Goal: Information Seeking & Learning: Check status

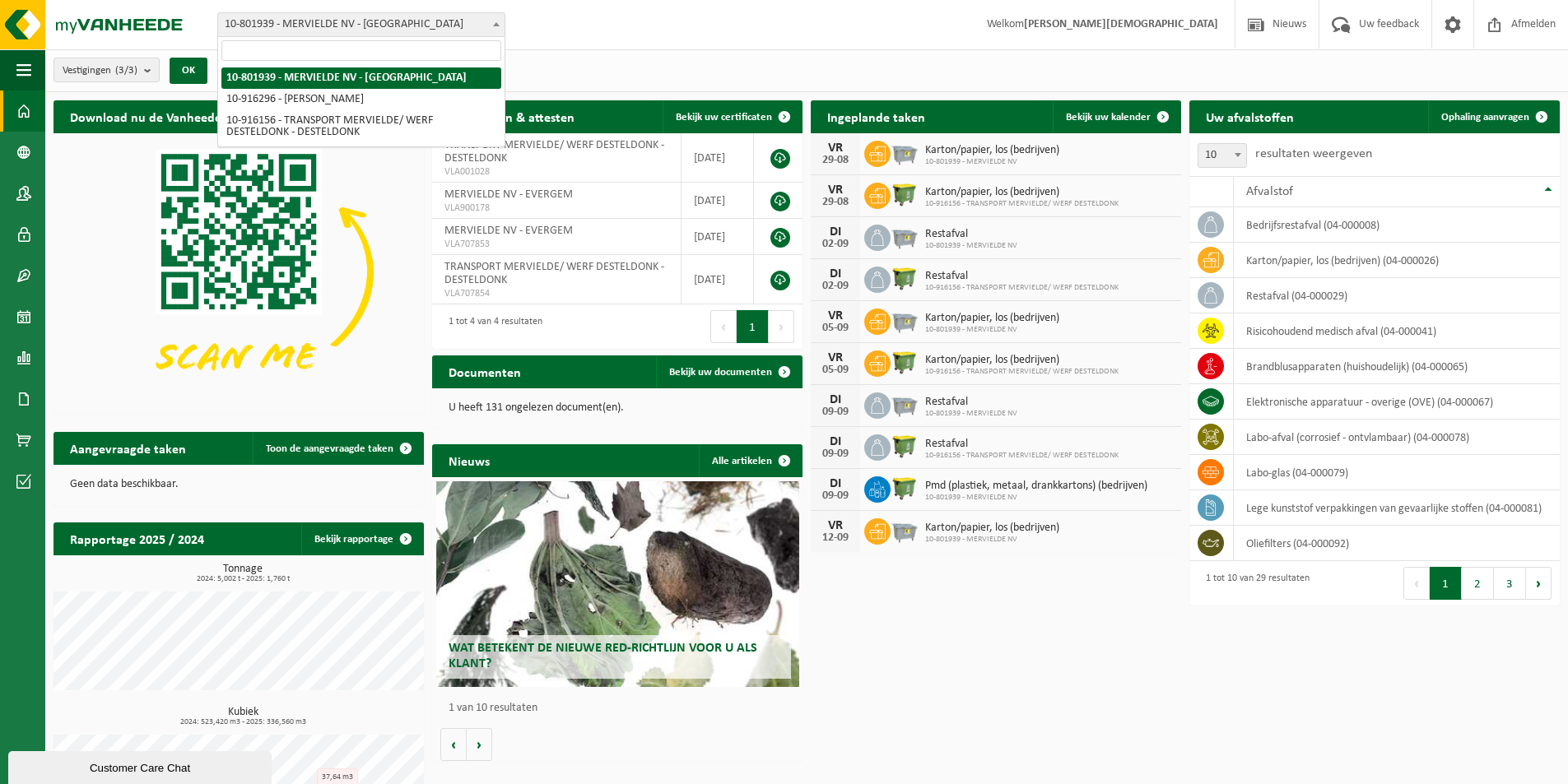
click at [494, 22] on b at bounding box center [496, 24] width 6 height 4
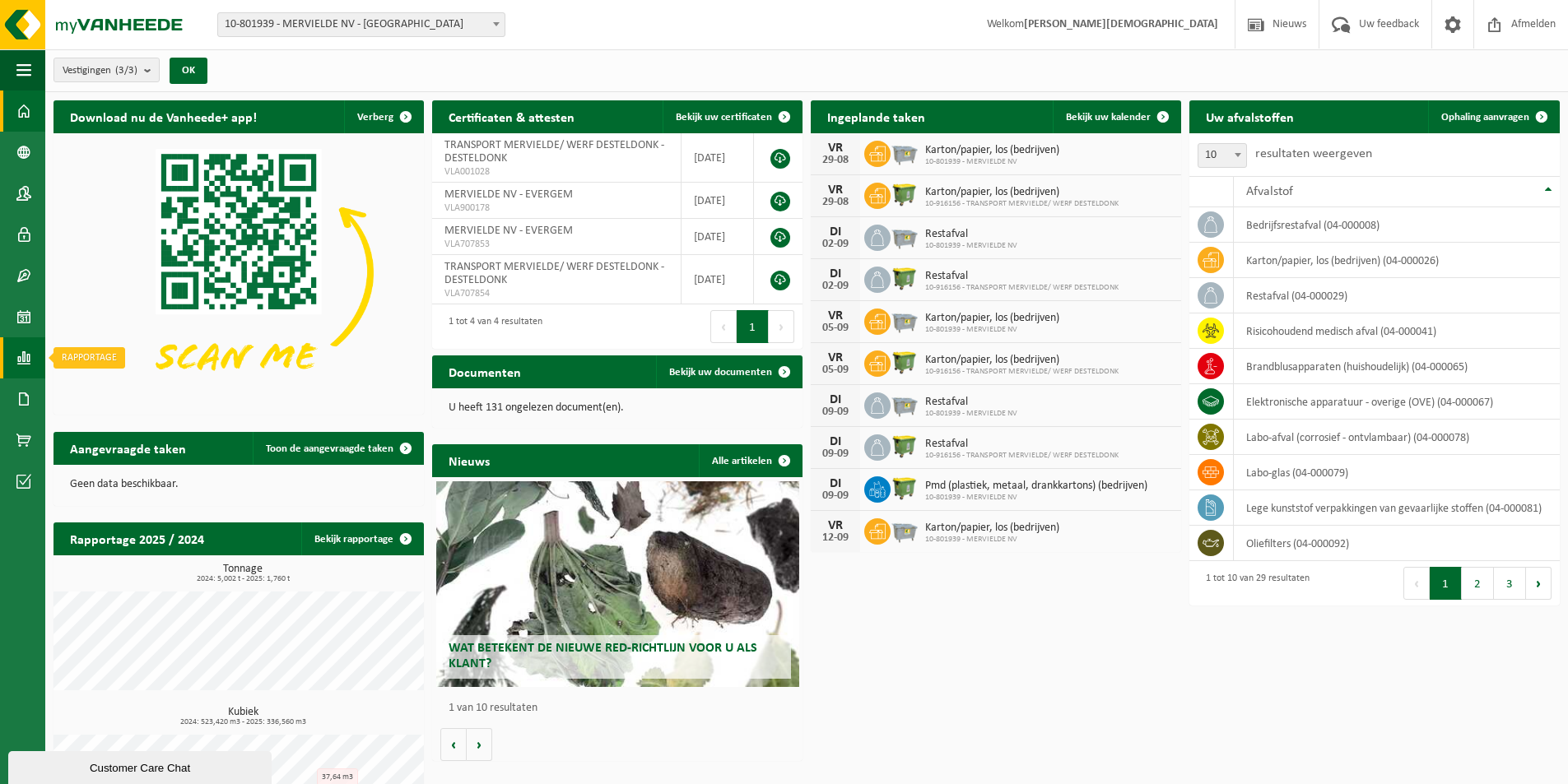
click at [24, 364] on span at bounding box center [23, 358] width 15 height 41
click at [115, 358] on span "In grafiekvorm" at bounding box center [132, 358] width 74 height 31
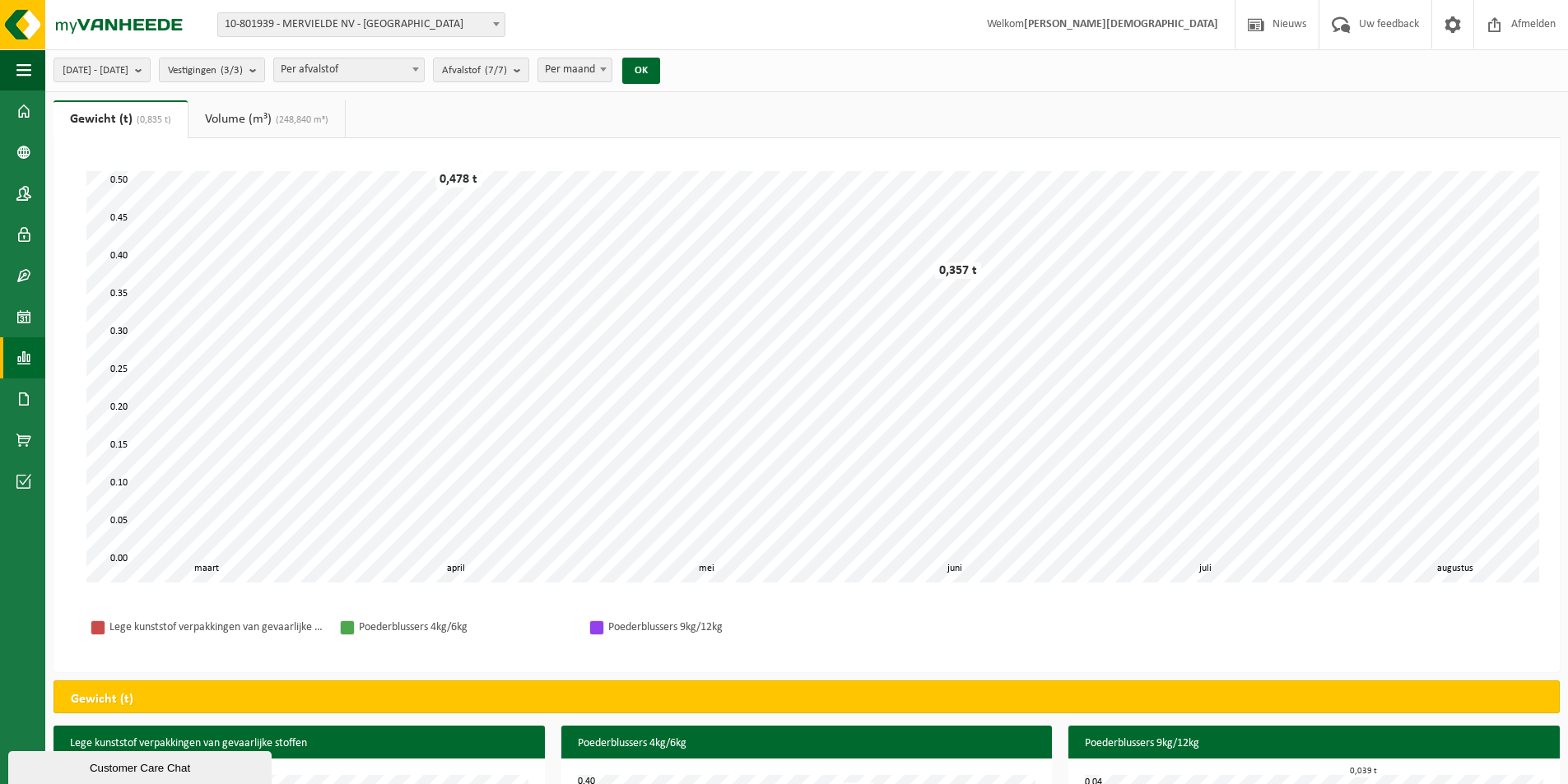
click at [492, 24] on span at bounding box center [496, 24] width 16 height 21
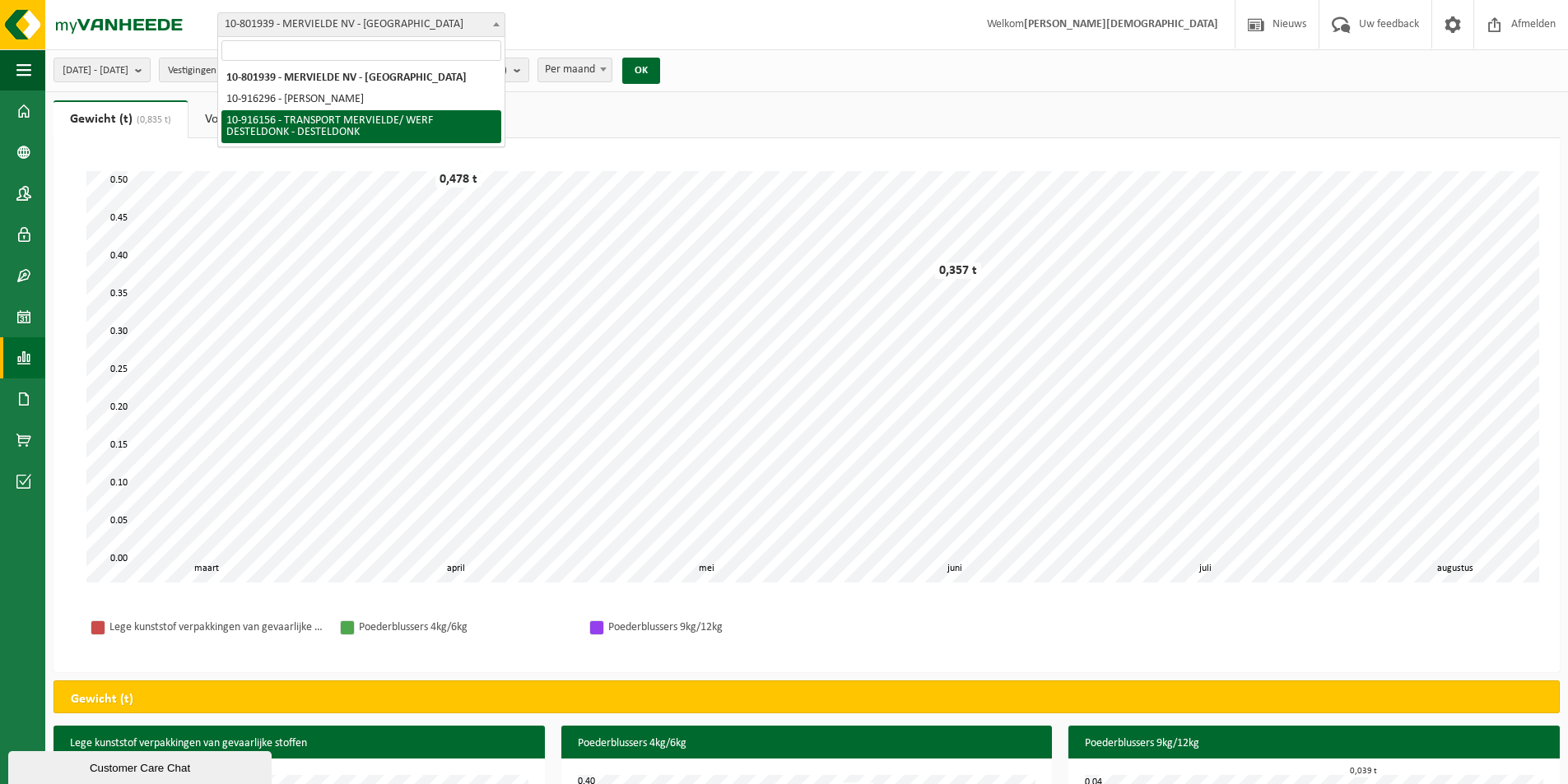
select select "127349"
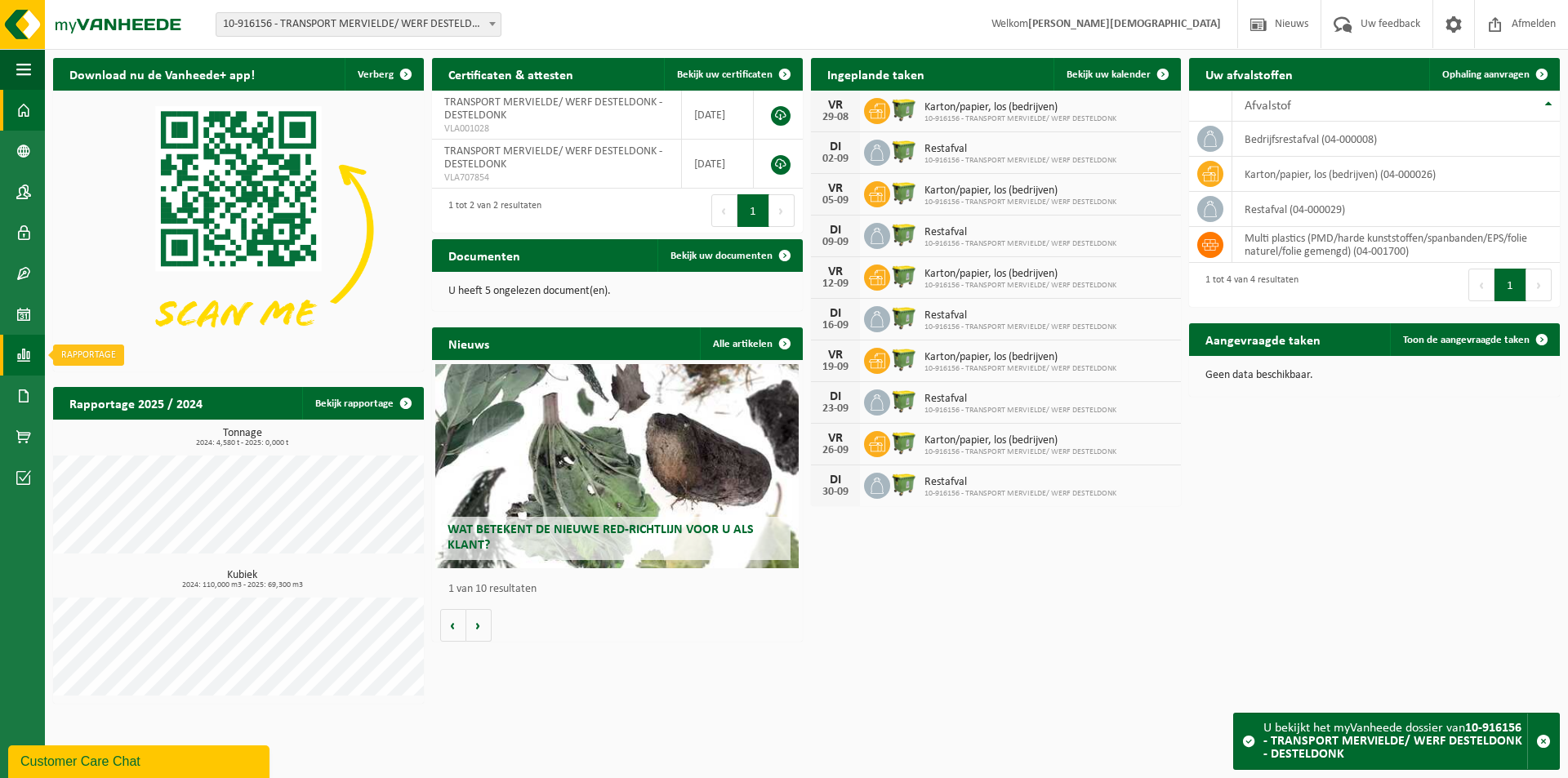
click at [20, 357] on span at bounding box center [23, 355] width 15 height 41
click at [120, 356] on span "In grafiekvorm" at bounding box center [131, 355] width 73 height 31
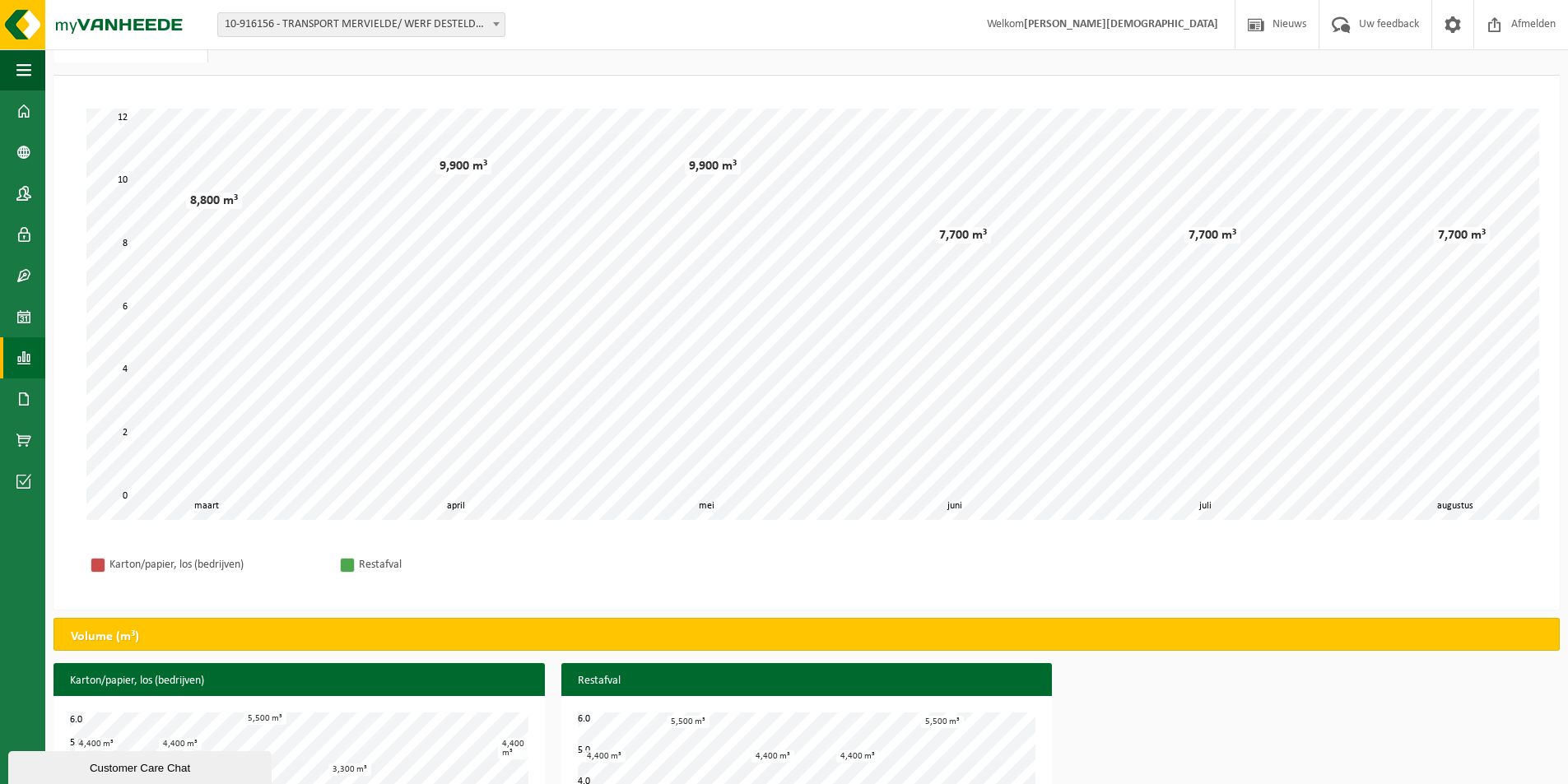
scroll to position [151, 0]
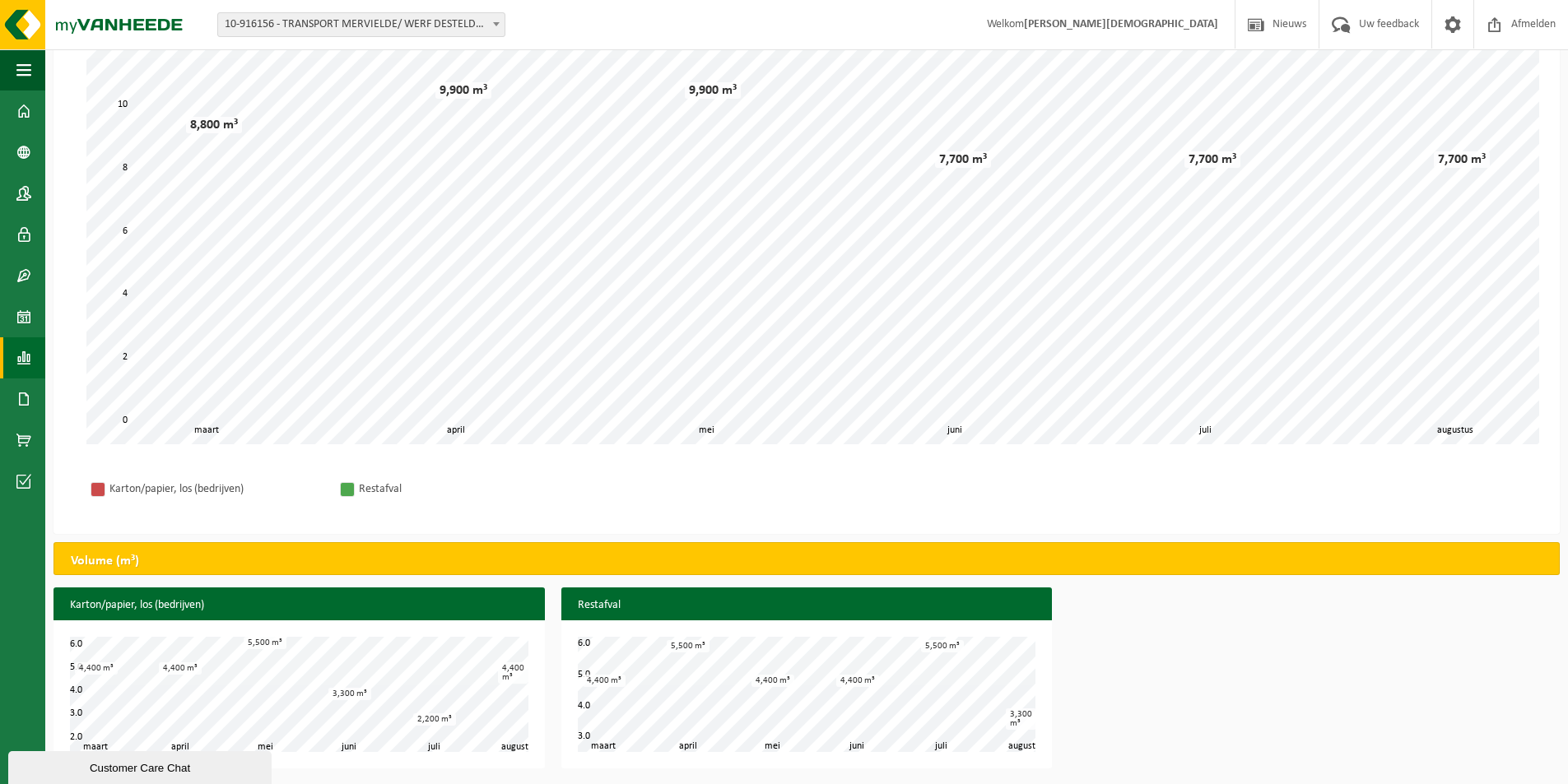
click at [498, 23] on b at bounding box center [496, 24] width 6 height 4
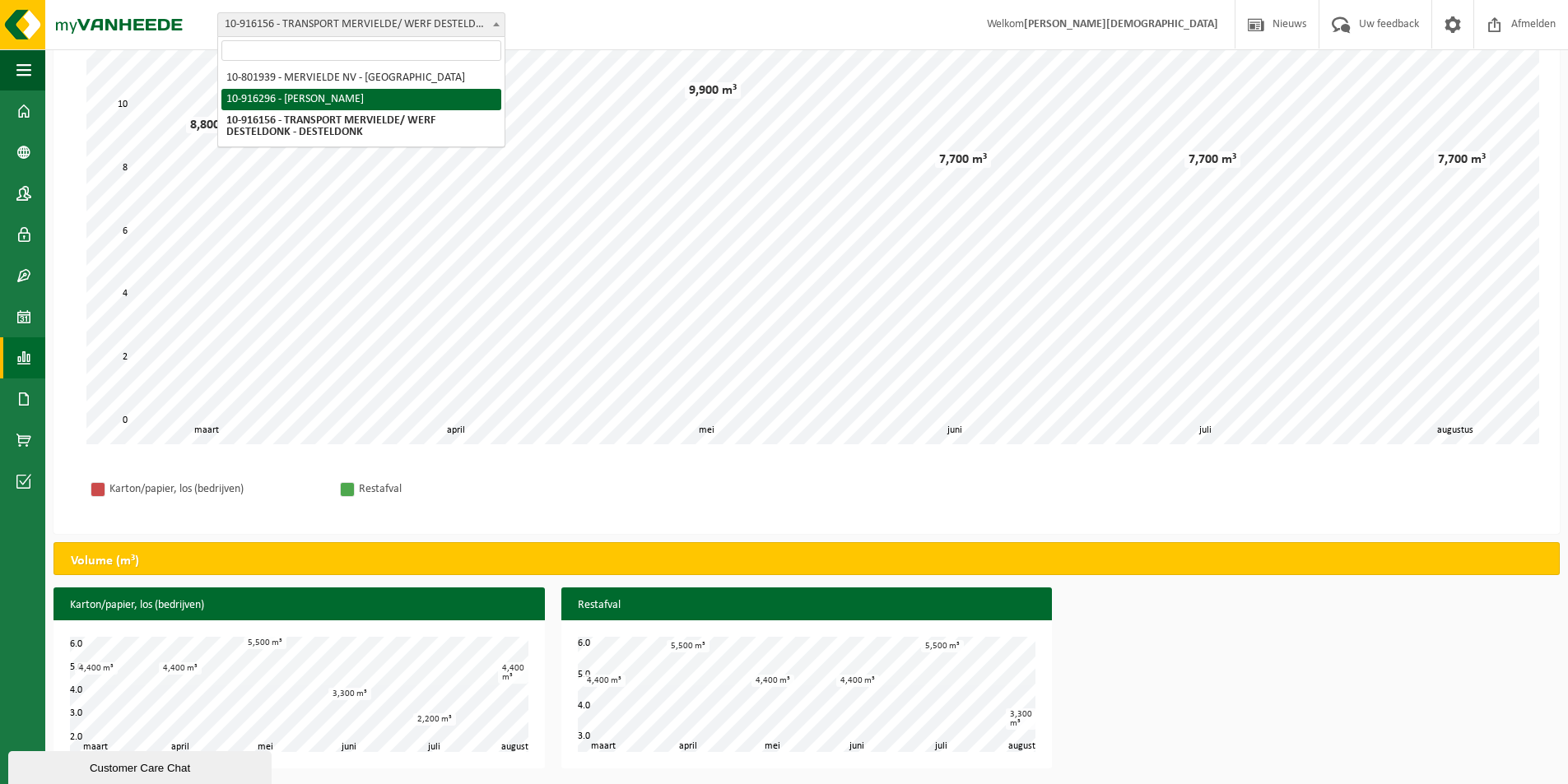
select select "127461"
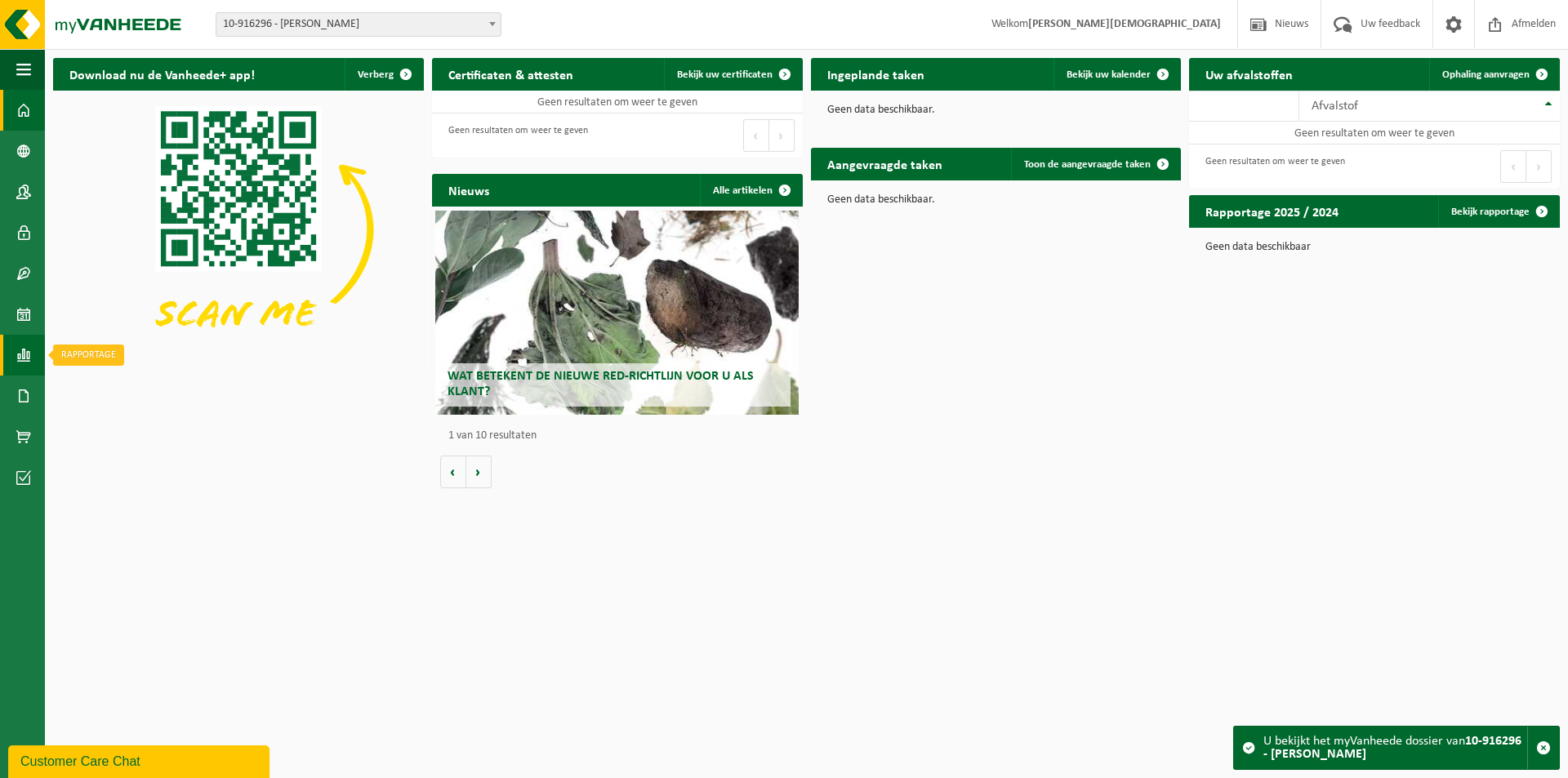
click at [25, 353] on span at bounding box center [23, 355] width 15 height 41
click at [104, 353] on span "In grafiekvorm" at bounding box center [131, 355] width 73 height 31
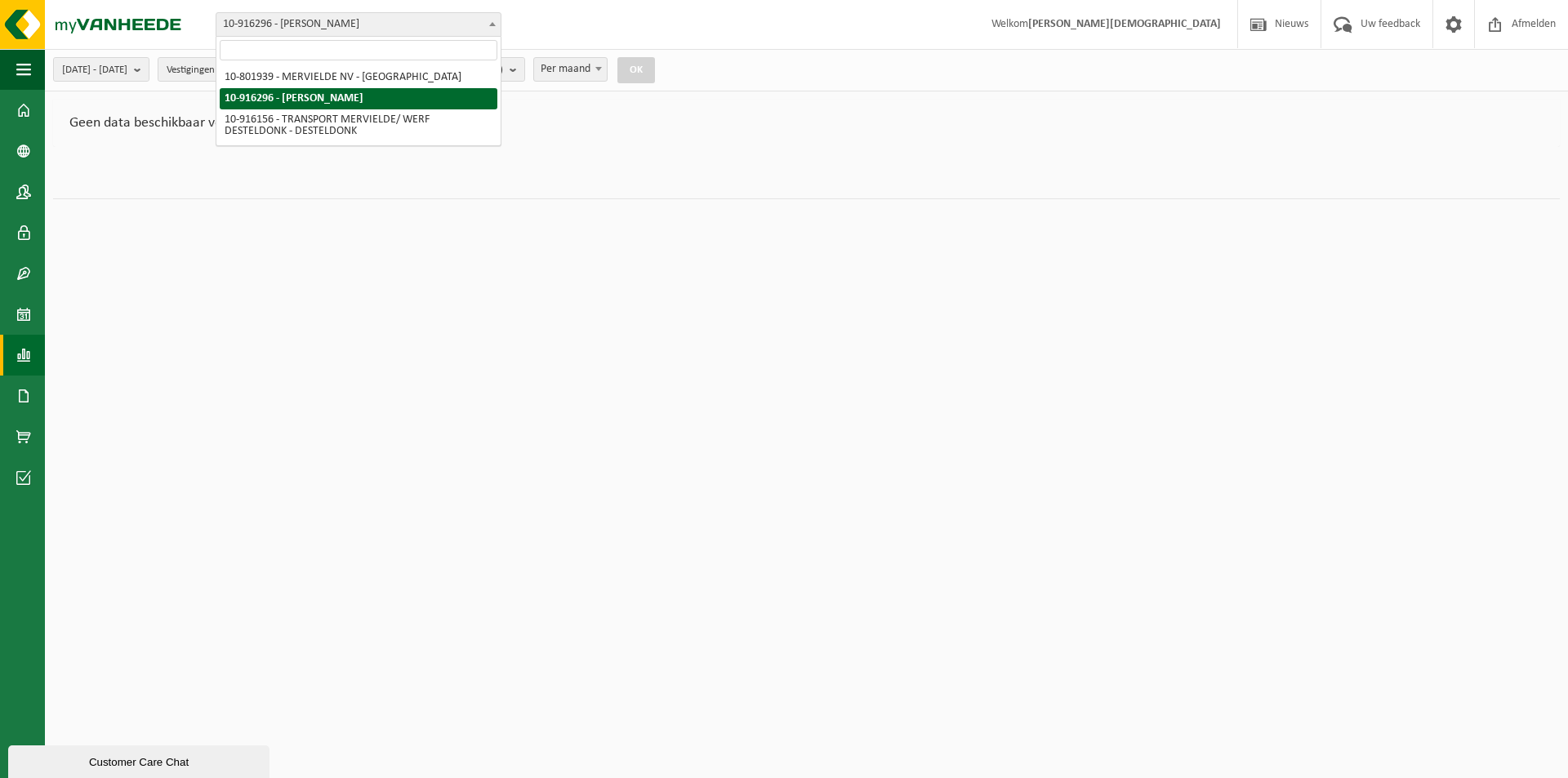
click at [492, 25] on b at bounding box center [492, 24] width 6 height 4
select select "40475"
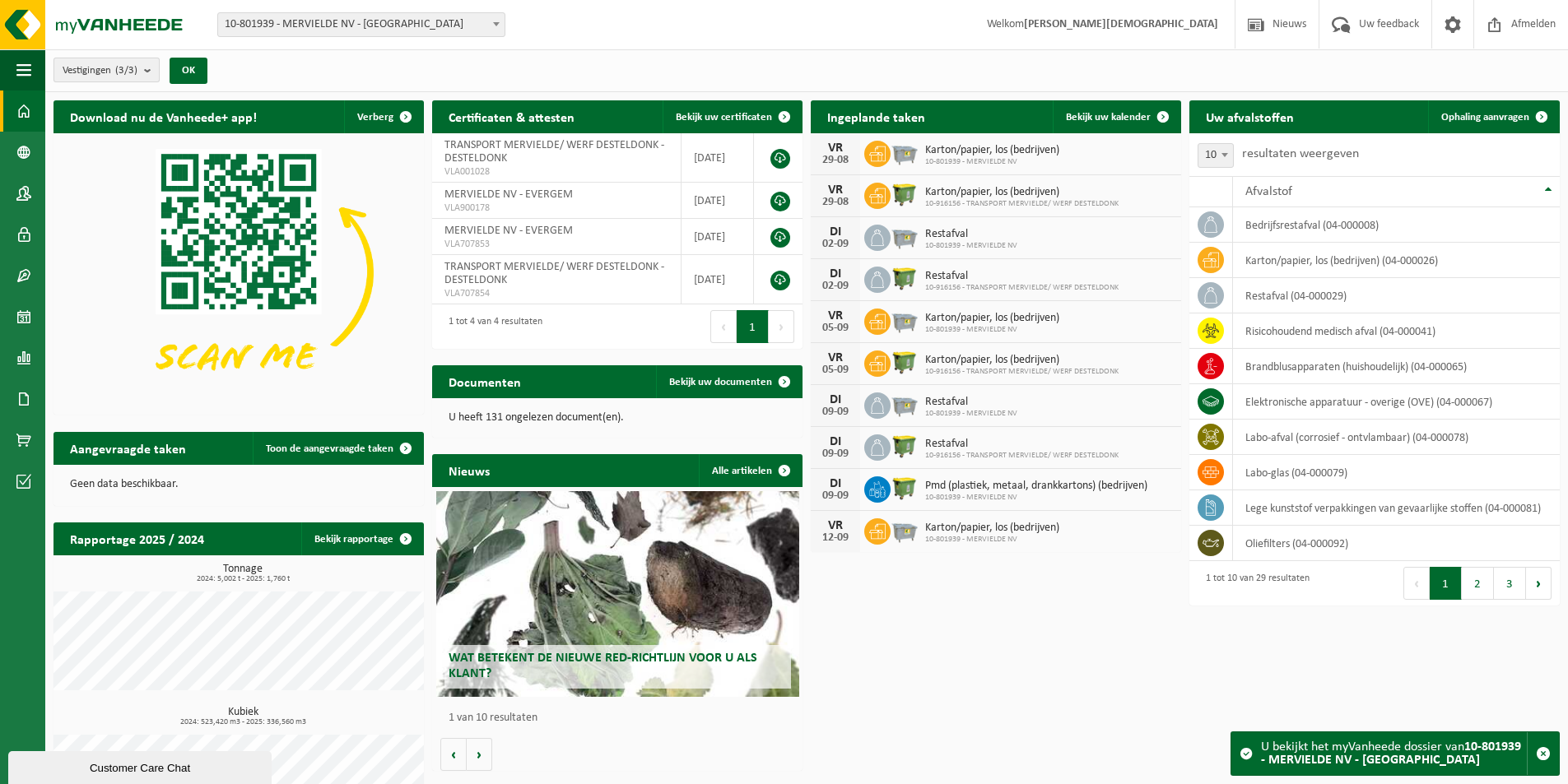
click at [149, 65] on b "submit" at bounding box center [151, 70] width 15 height 23
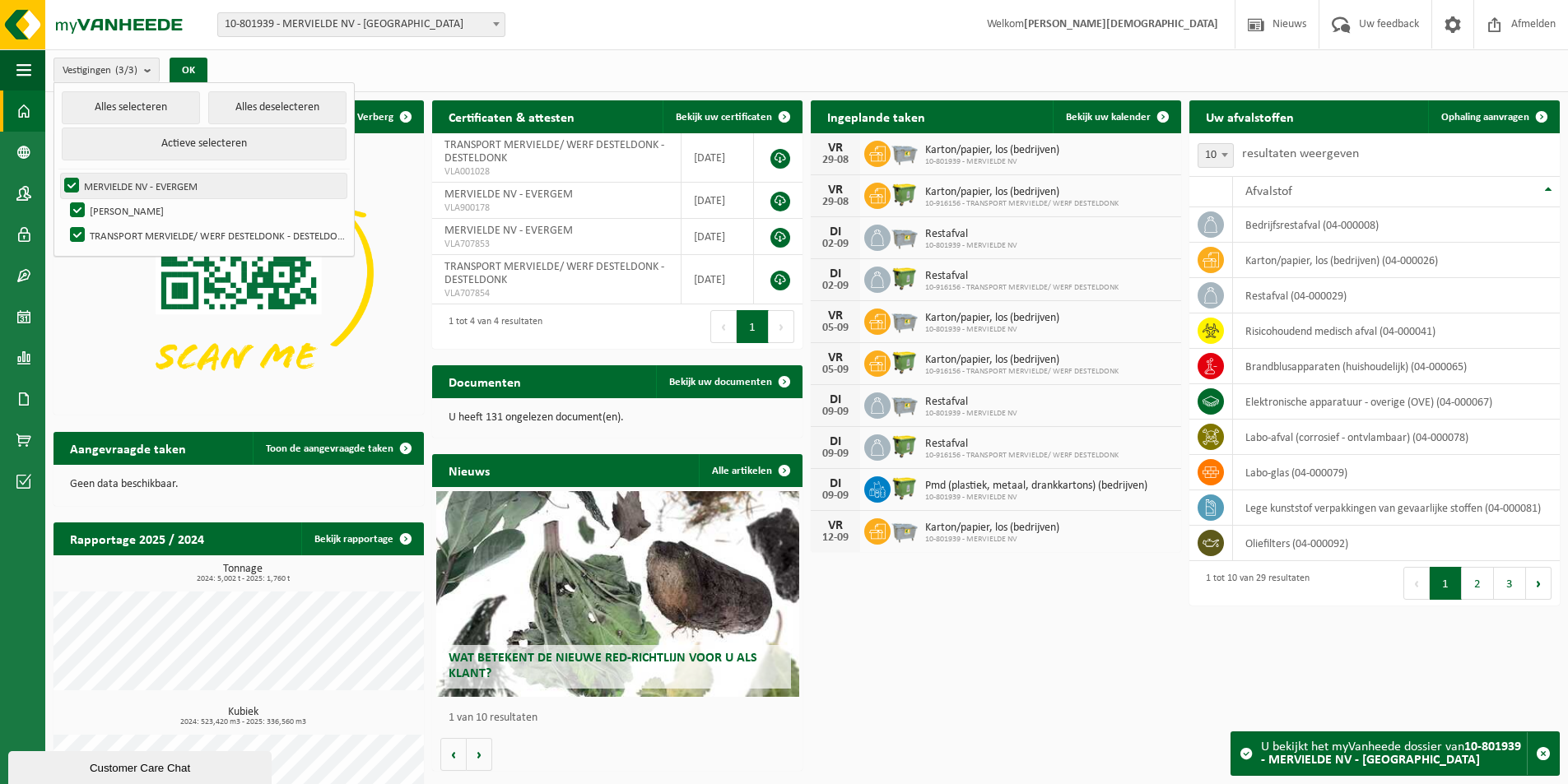
click at [138, 181] on label "MERVIELDE NV - EVERGEM" at bounding box center [203, 186] width 286 height 25
click at [59, 174] on input "MERVIELDE NV - EVERGEM" at bounding box center [58, 173] width 1 height 1
click at [138, 181] on label "MERVIELDE NV - EVERGEM" at bounding box center [203, 186] width 286 height 25
click at [59, 174] on input "MERVIELDE NV - EVERGEM" at bounding box center [58, 173] width 1 height 1
checkbox input "true"
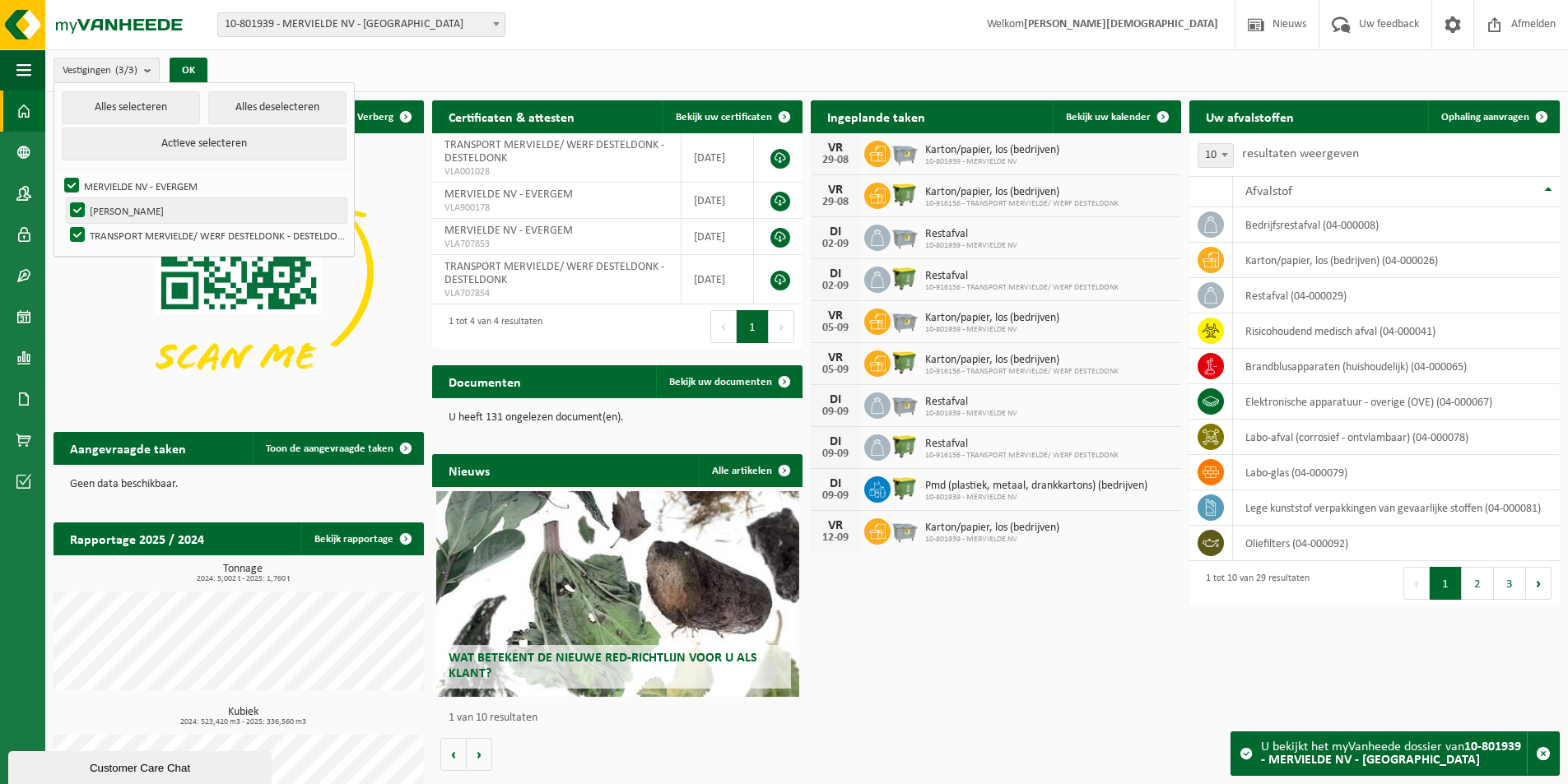
click at [75, 206] on label "MERVIELDE - DESTELDONK" at bounding box center [206, 211] width 279 height 25
click at [64, 198] on input "MERVIELDE - DESTELDONK" at bounding box center [63, 198] width 1 height 1
checkbox input "false"
click at [77, 230] on label "TRANSPORT MERVIELDE/ WERF DESTELDONK - DESTELDONK" at bounding box center [206, 236] width 279 height 25
click at [64, 223] on input "TRANSPORT MERVIELDE/ WERF DESTELDONK - DESTELDONK" at bounding box center [63, 222] width 1 height 1
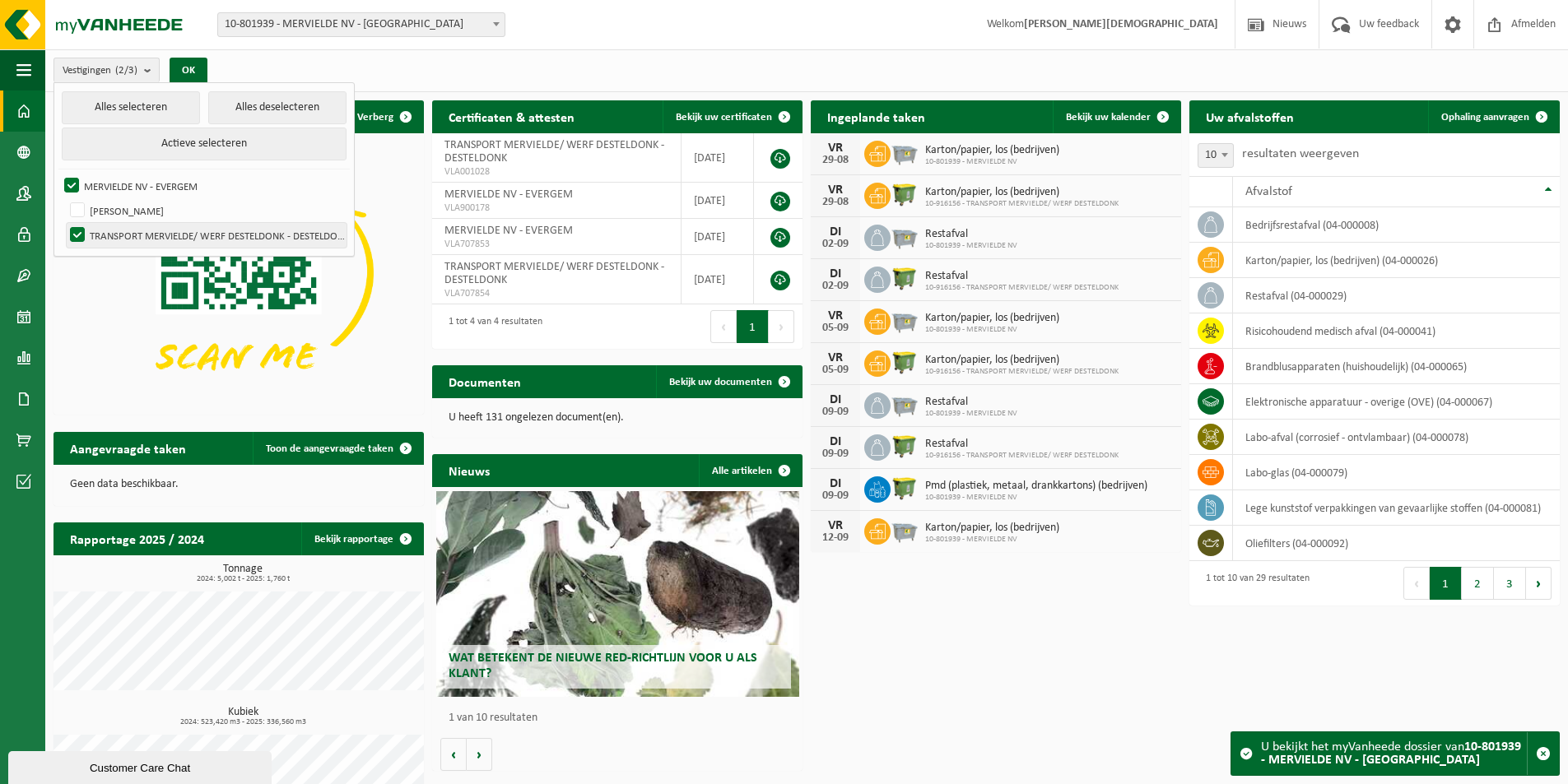
checkbox input "false"
click at [19, 360] on span at bounding box center [23, 358] width 15 height 41
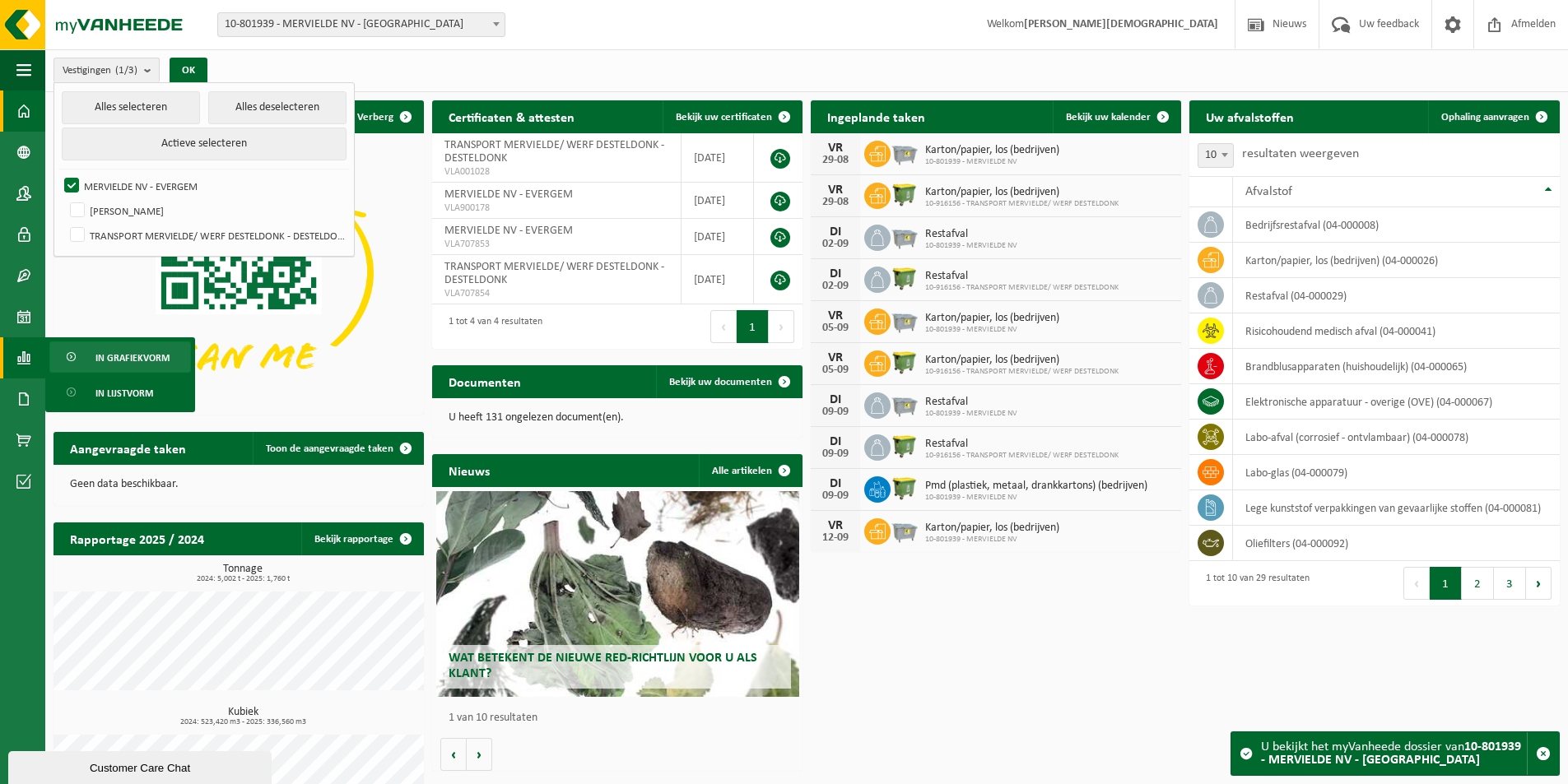
click at [97, 359] on span "In grafiekvorm" at bounding box center [132, 358] width 74 height 31
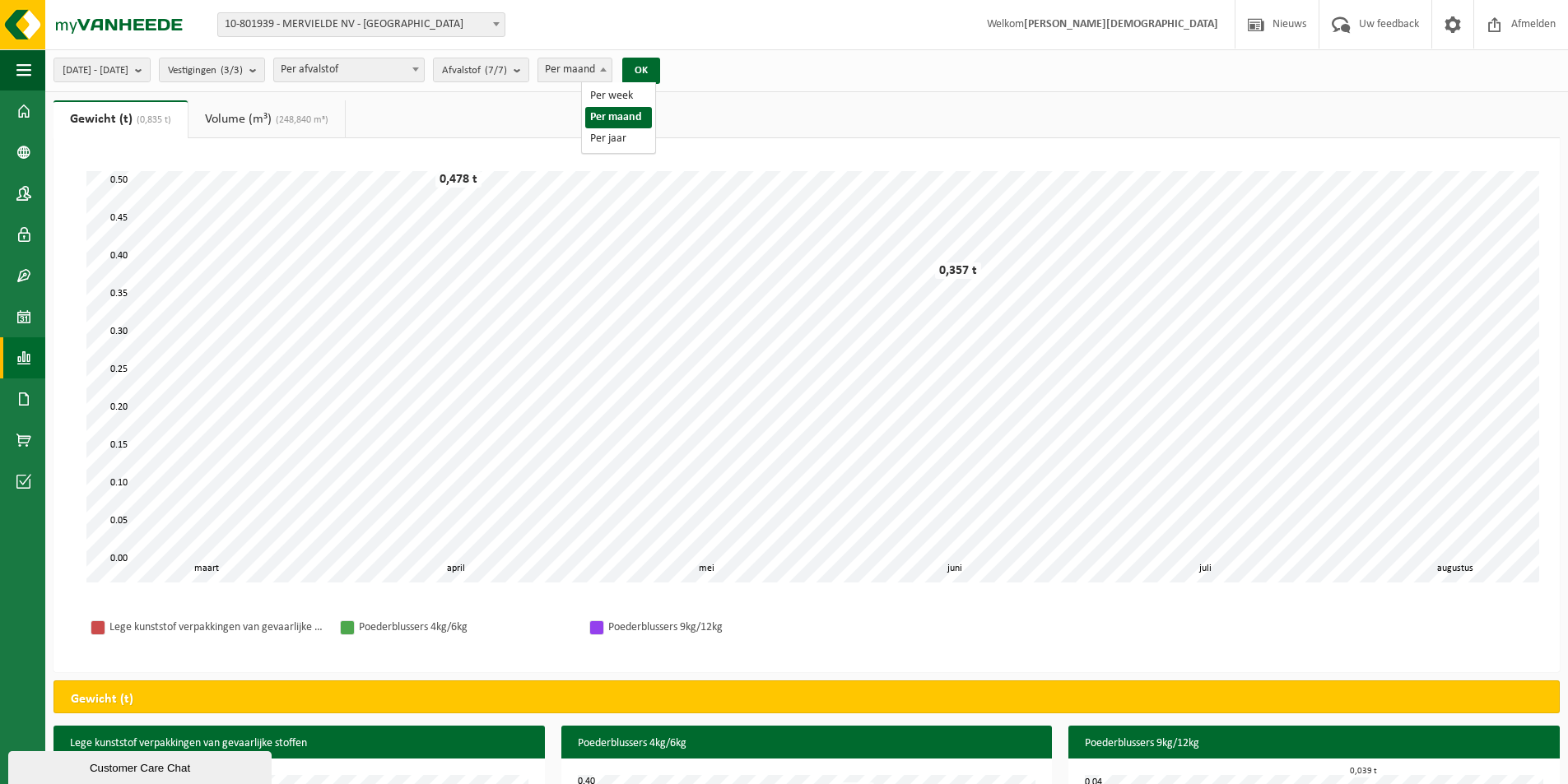
click at [607, 68] on b at bounding box center [602, 69] width 6 height 4
click at [529, 71] on b "submit" at bounding box center [521, 70] width 15 height 23
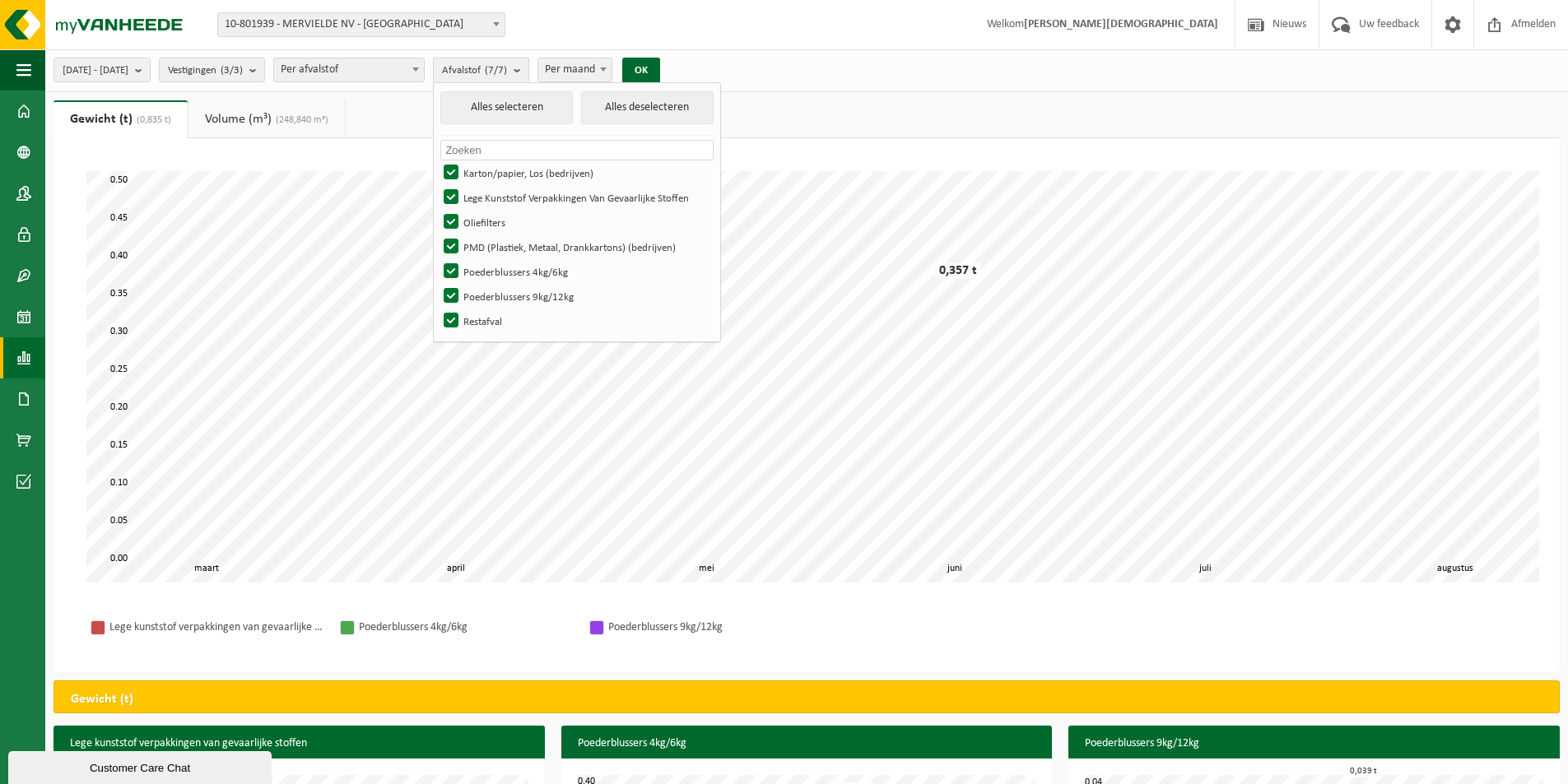
click at [529, 71] on b "submit" at bounding box center [521, 70] width 15 height 24
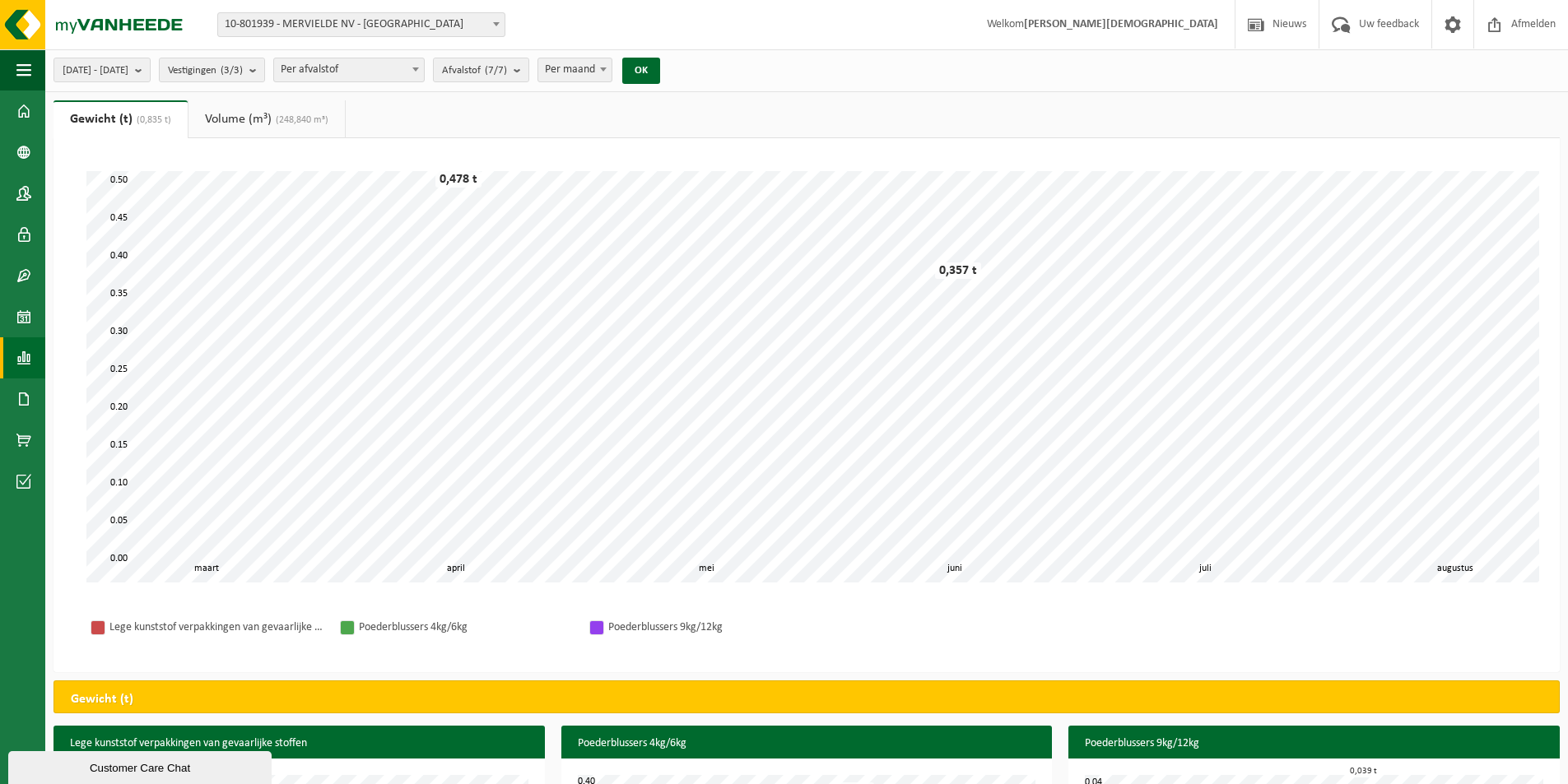
click at [311, 118] on span "(248,840 m³)" at bounding box center [300, 119] width 57 height 10
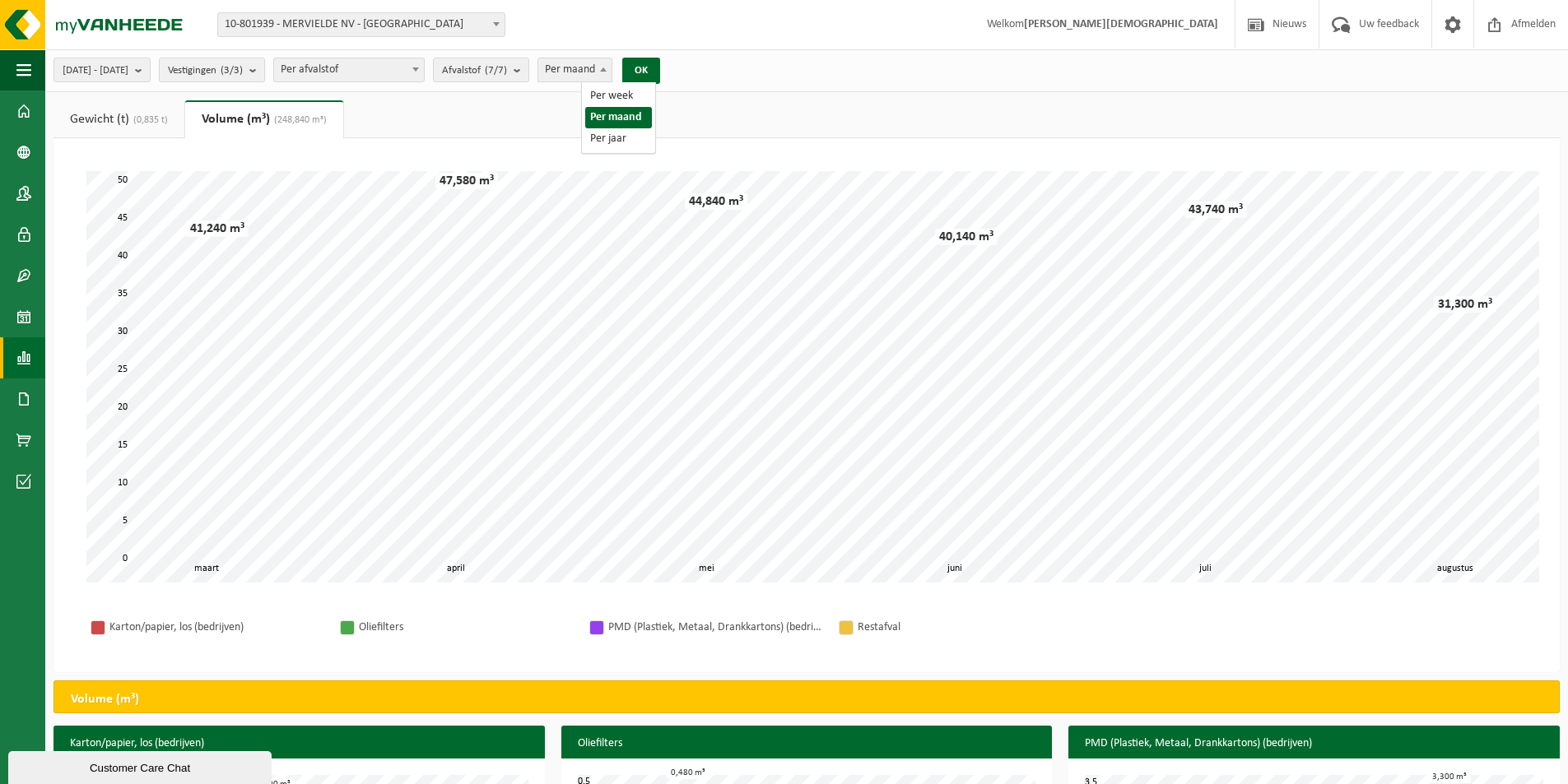
click at [607, 70] on b at bounding box center [602, 69] width 6 height 4
click at [660, 61] on button "OK" at bounding box center [641, 71] width 38 height 27
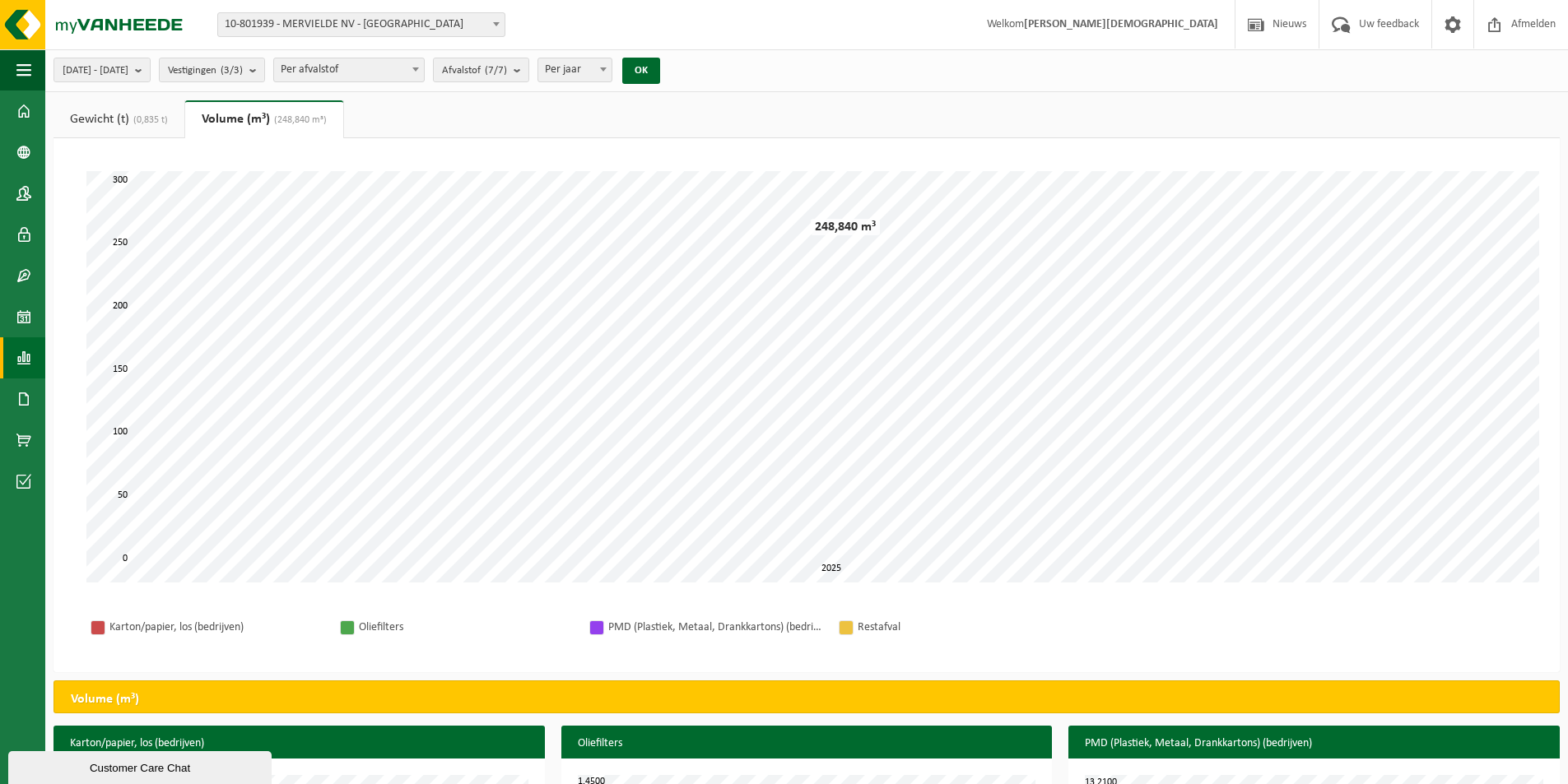
click at [611, 67] on span at bounding box center [603, 69] width 16 height 21
select select "2"
click at [150, 70] on b "submit" at bounding box center [142, 70] width 15 height 23
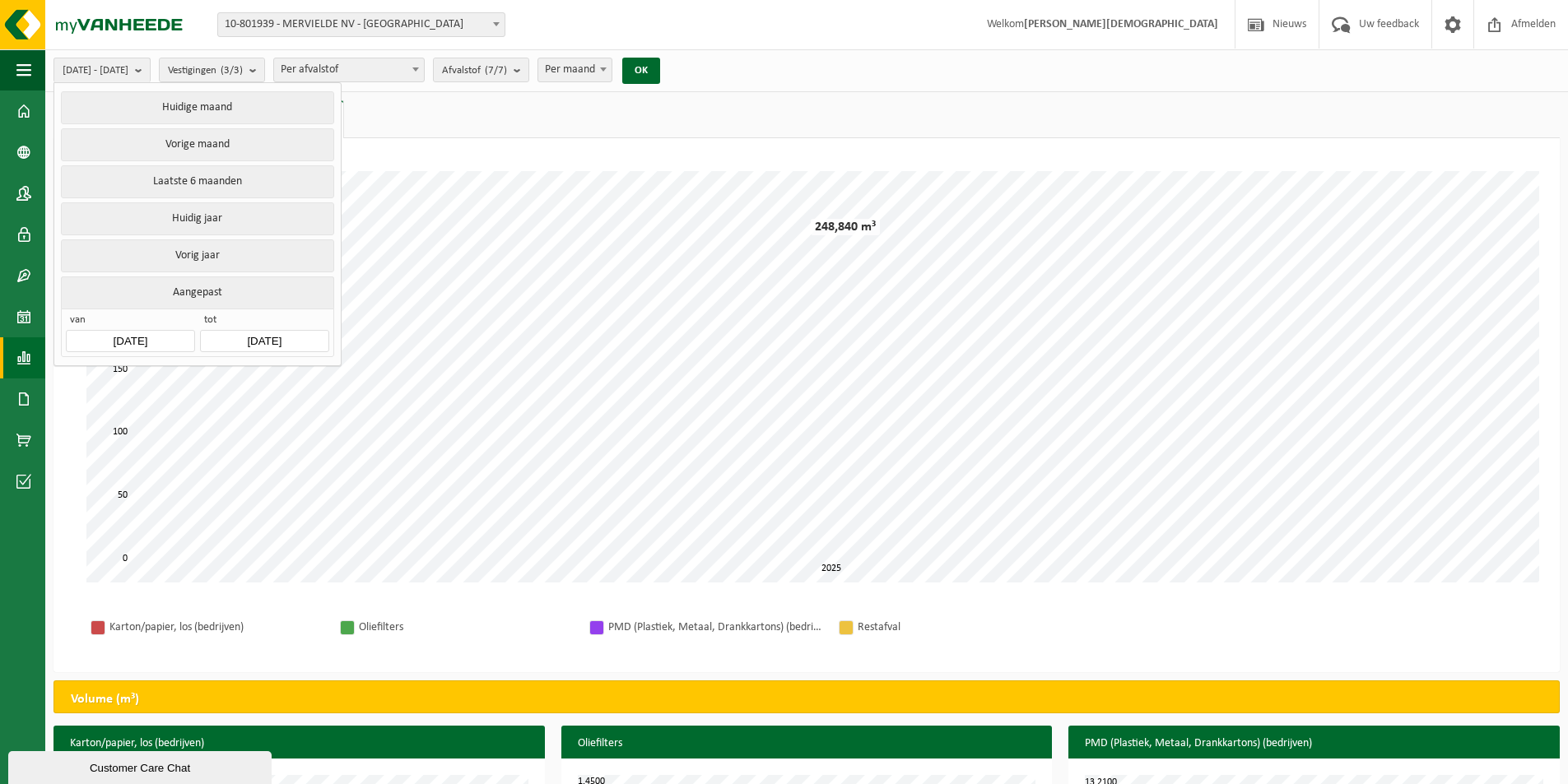
click at [139, 333] on input "2025-03-01" at bounding box center [130, 341] width 128 height 22
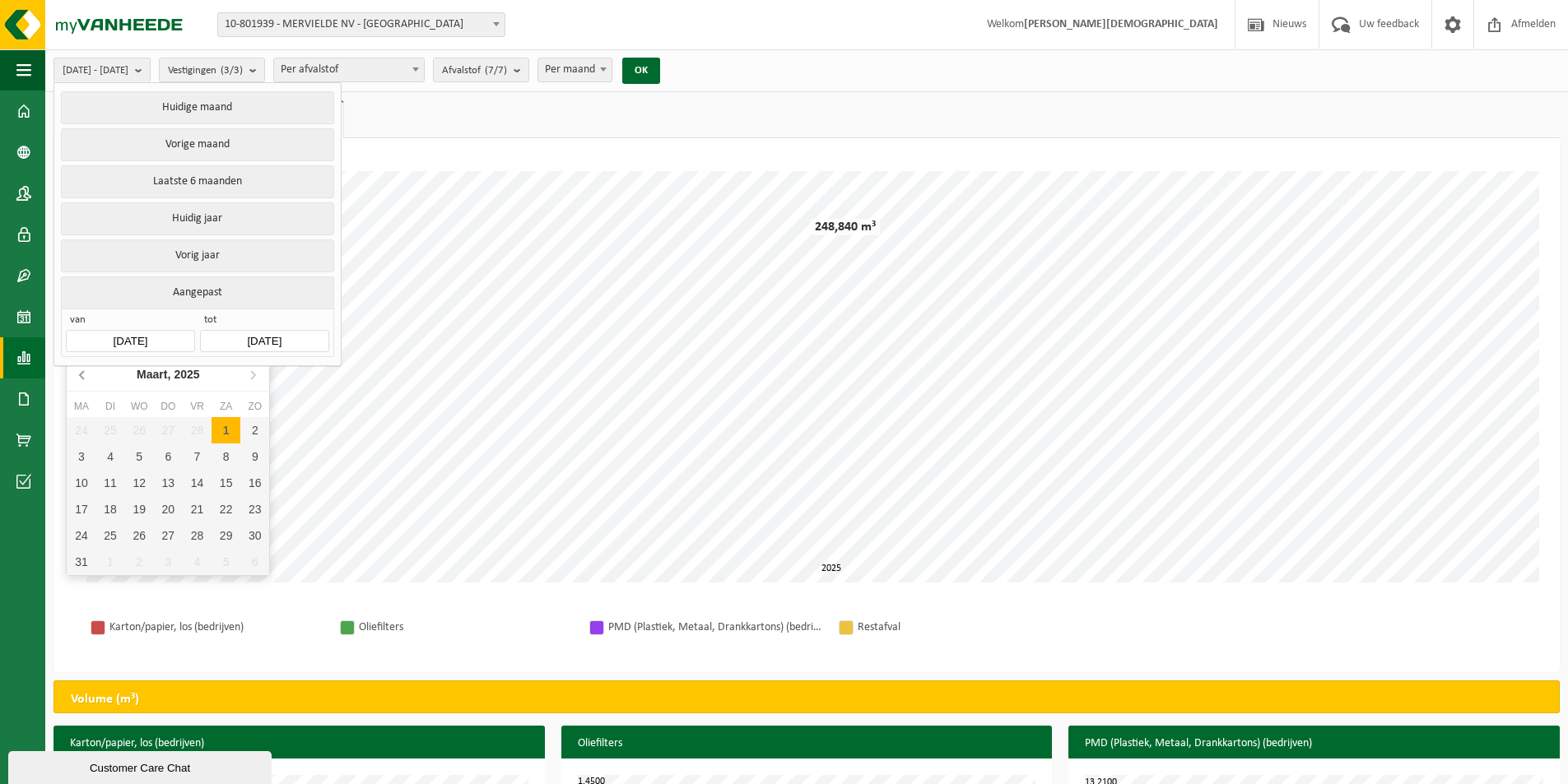
click at [83, 376] on icon at bounding box center [84, 375] width 27 height 27
click at [143, 429] on div "1" at bounding box center [140, 431] width 28 height 27
type input "2025-01-01"
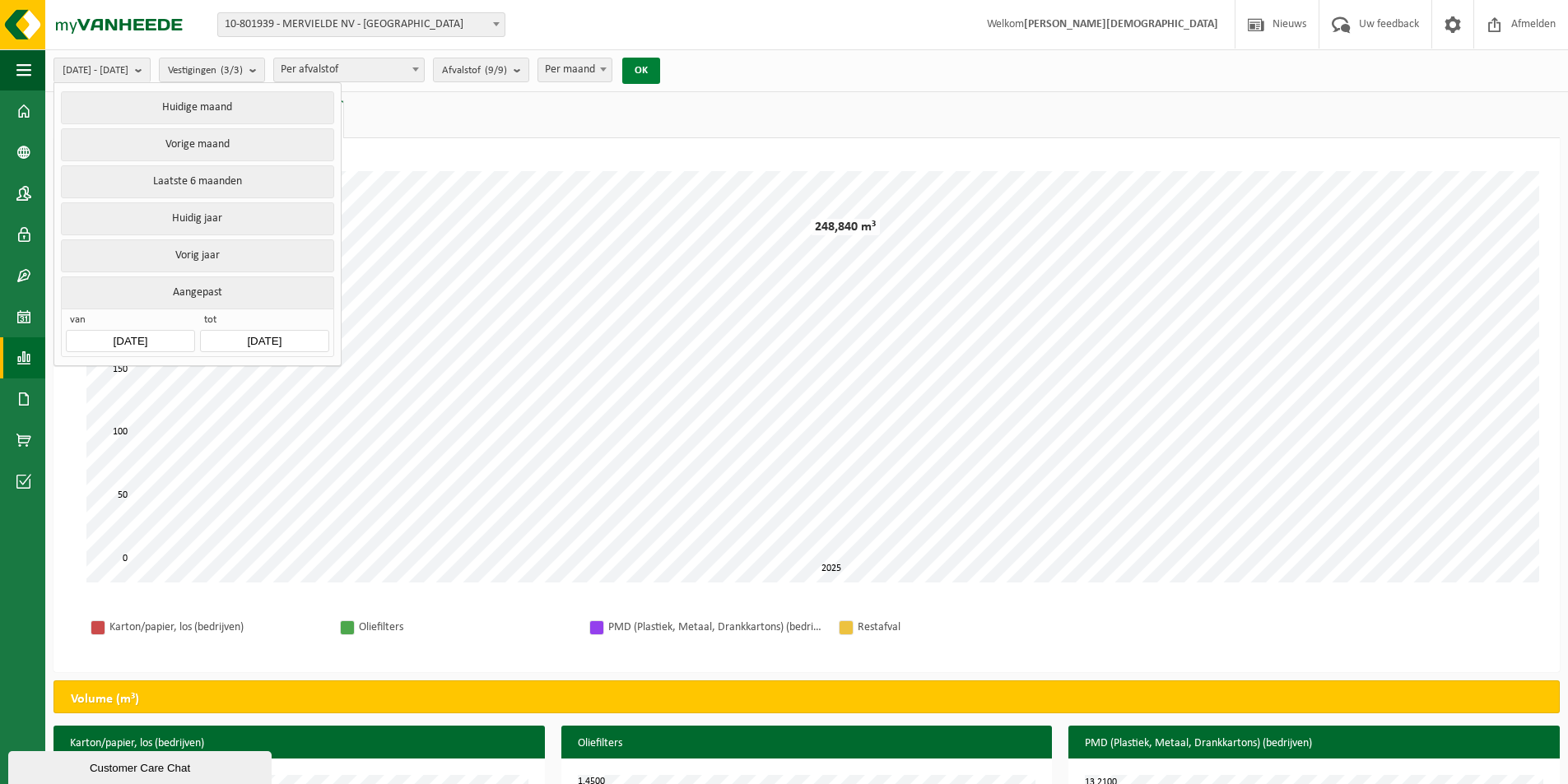
click at [660, 65] on button "OK" at bounding box center [641, 71] width 38 height 27
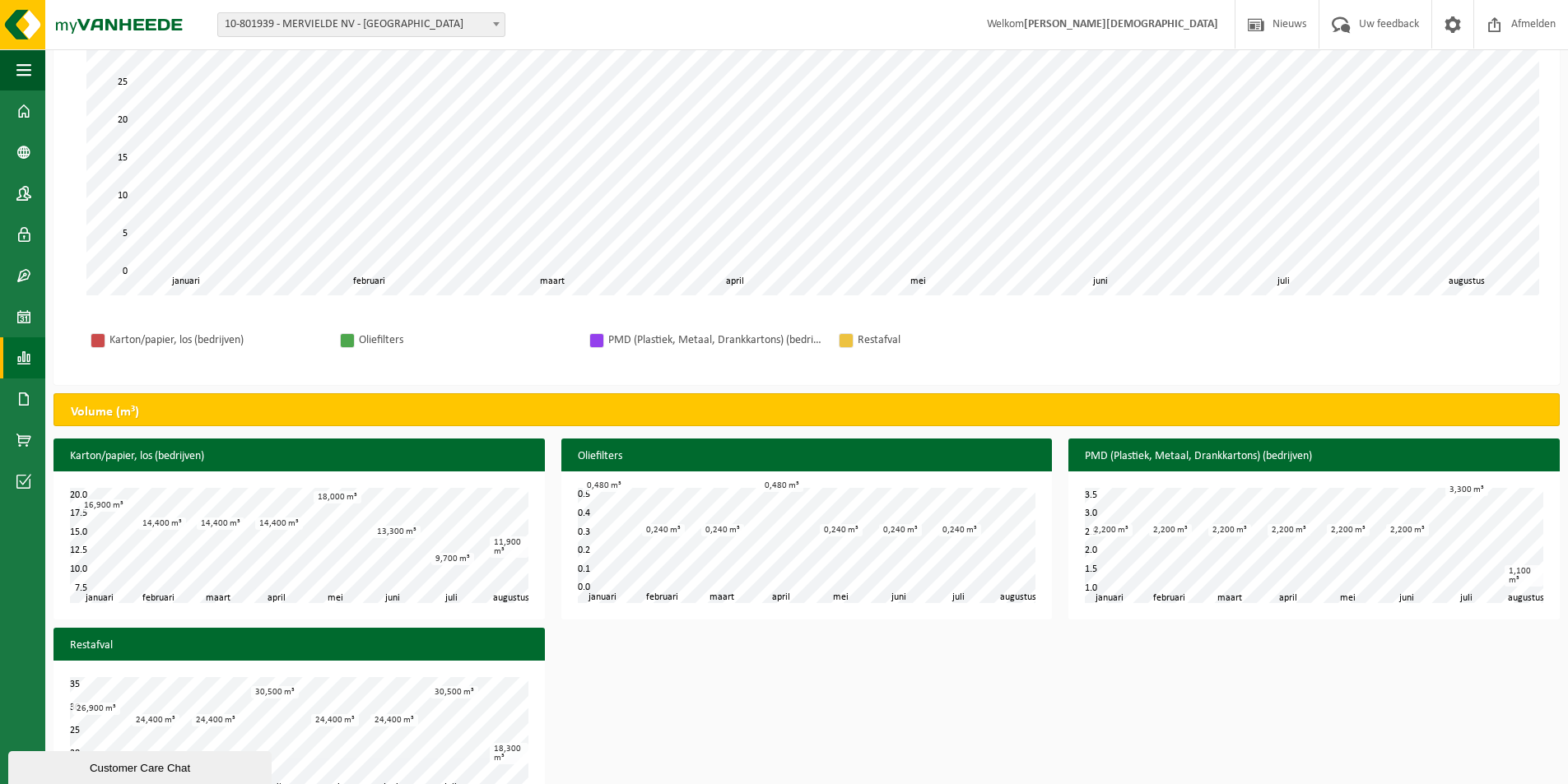
scroll to position [327, 0]
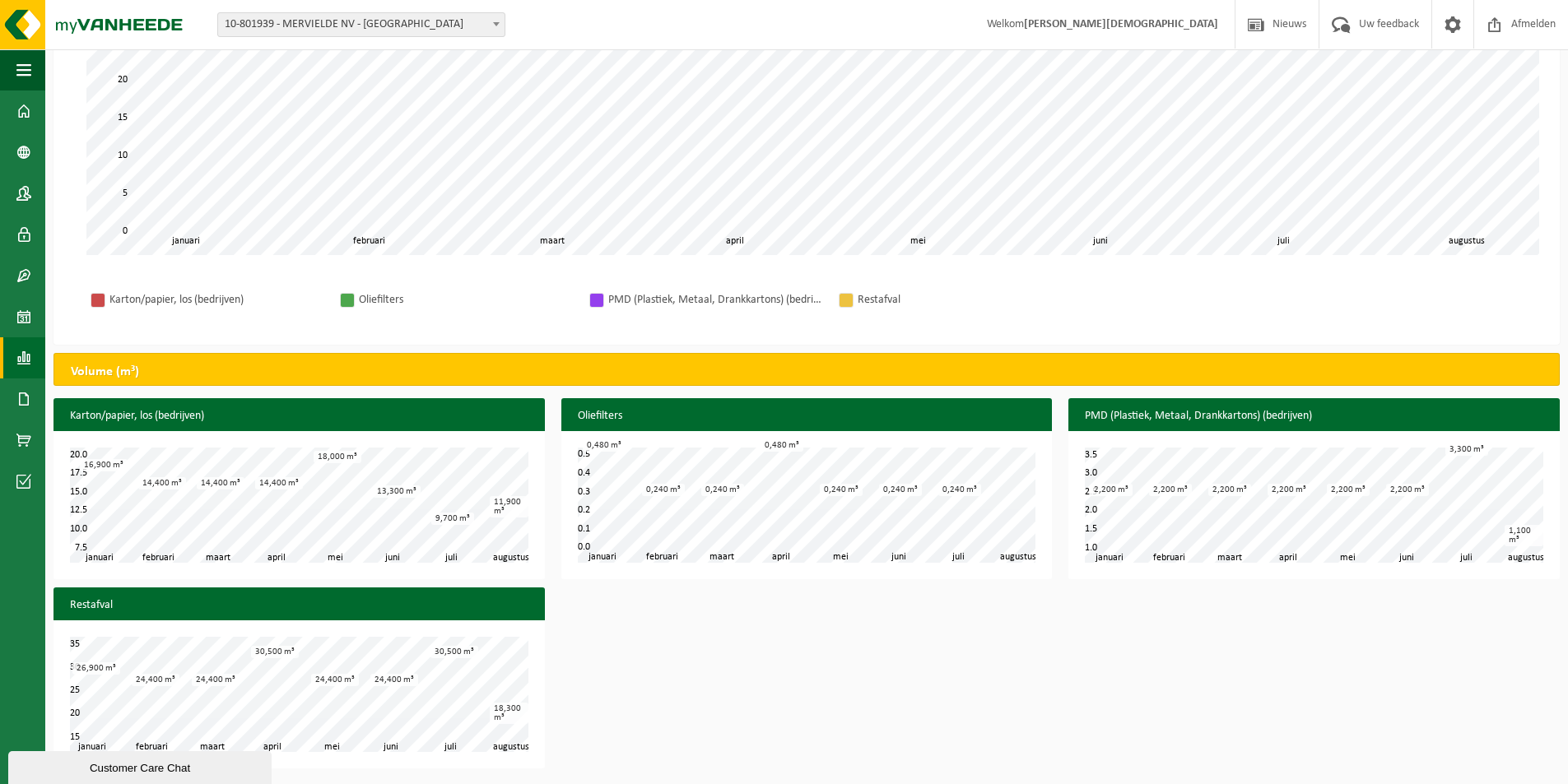
click at [497, 26] on b at bounding box center [496, 24] width 6 height 4
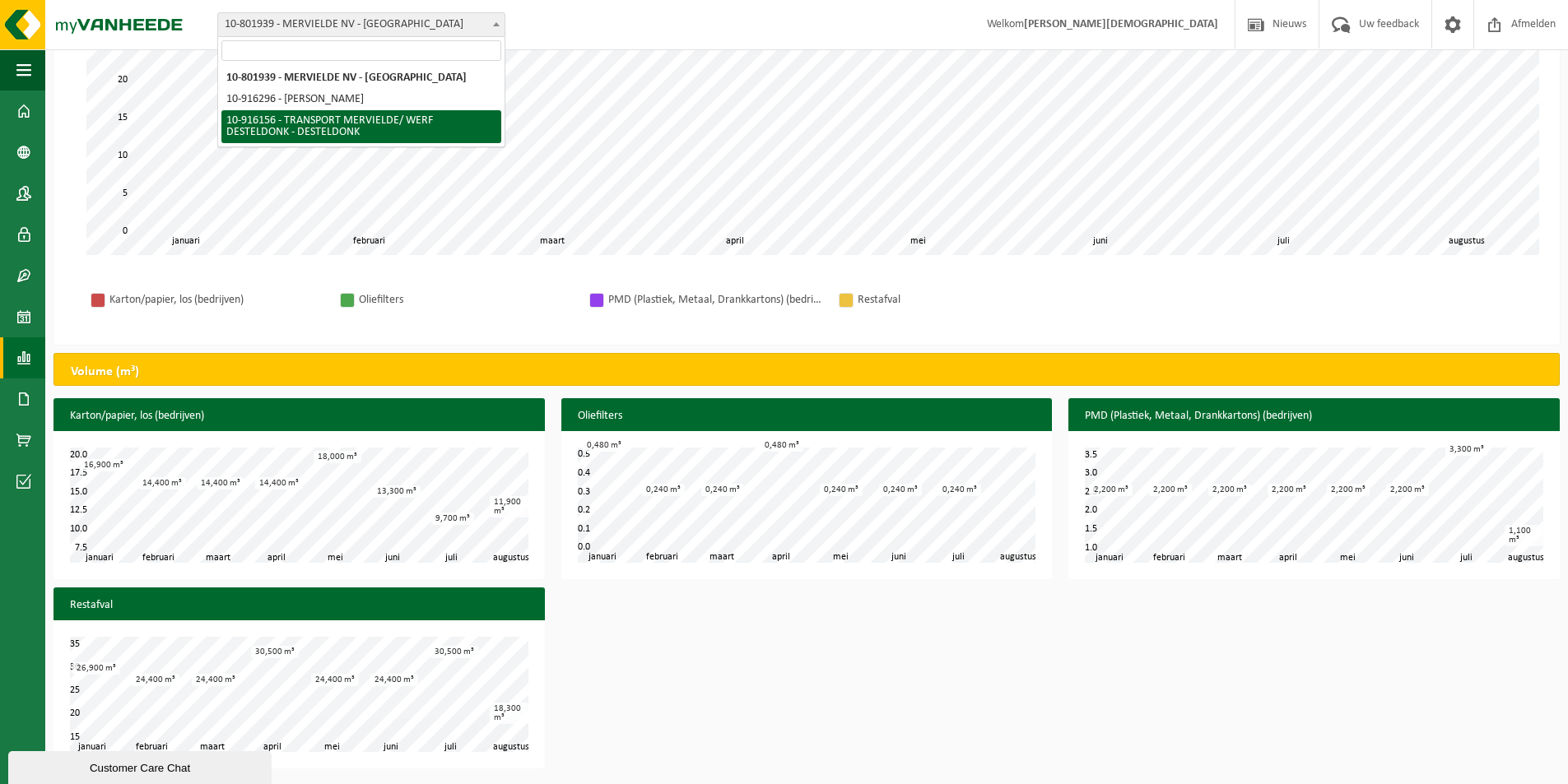
select select "127349"
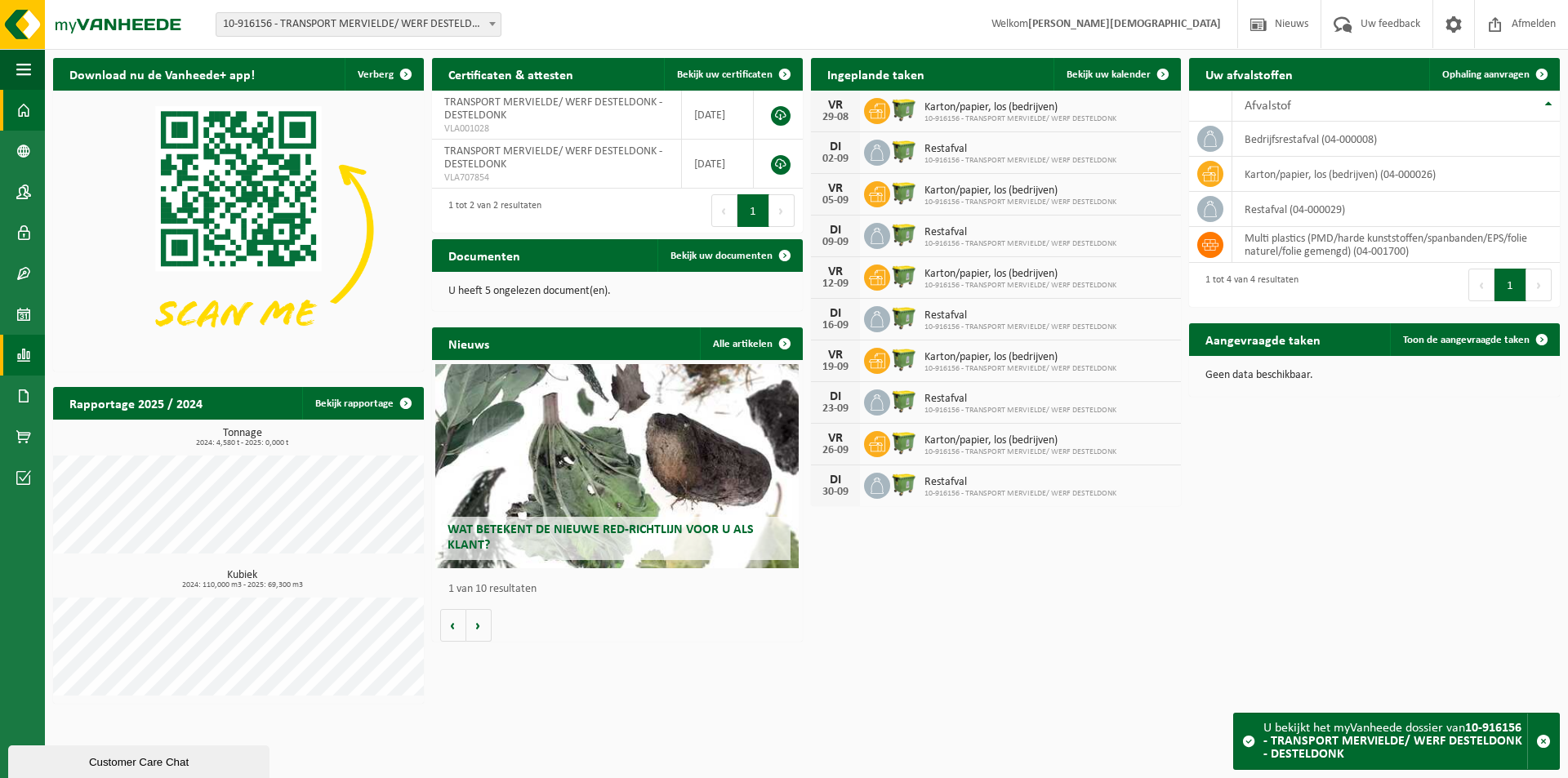
click at [11, 357] on link "Rapportage" at bounding box center [22, 355] width 45 height 41
click at [114, 354] on span "In grafiekvorm" at bounding box center [131, 355] width 73 height 31
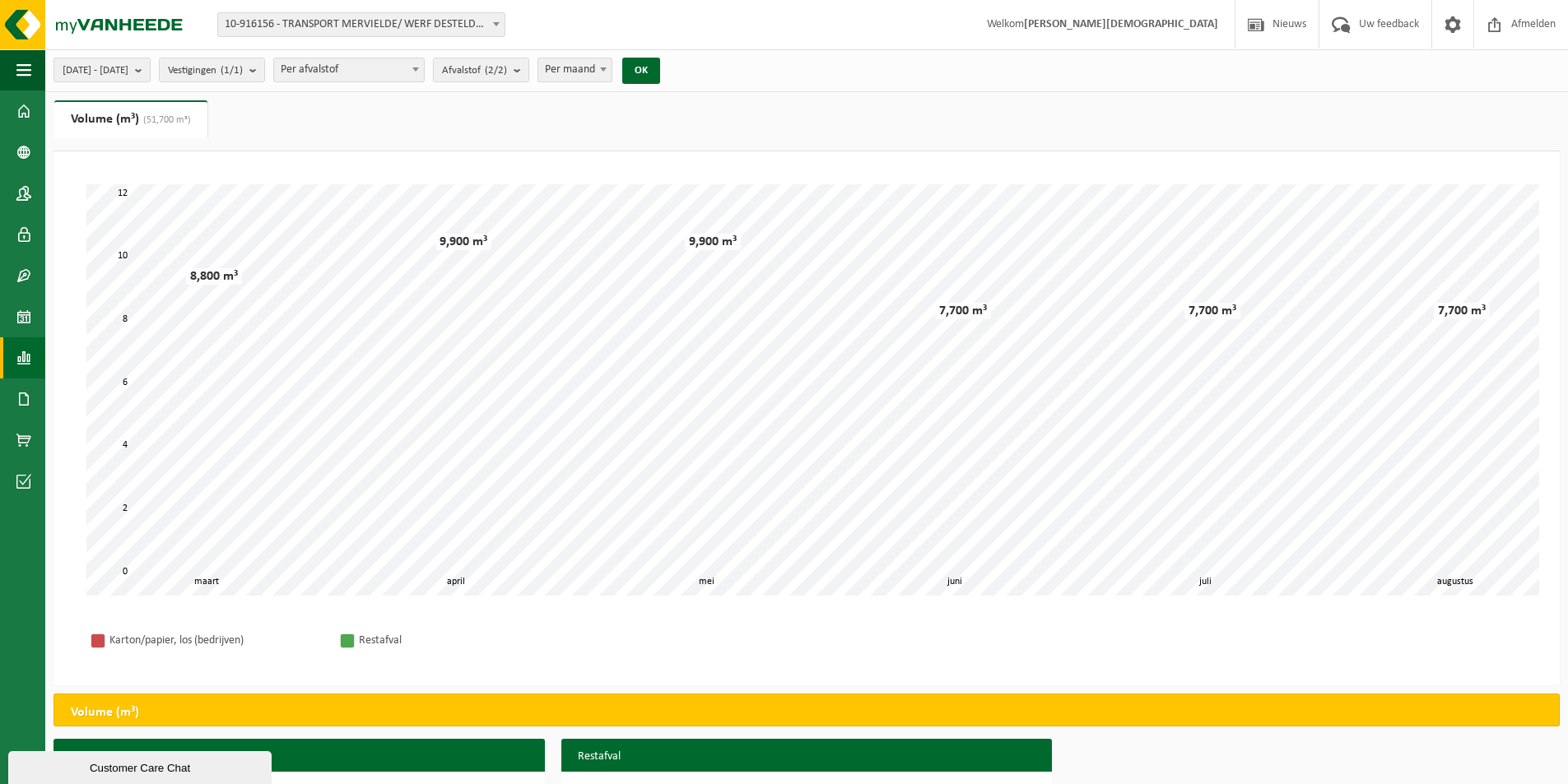
click at [496, 18] on span at bounding box center [496, 24] width 16 height 21
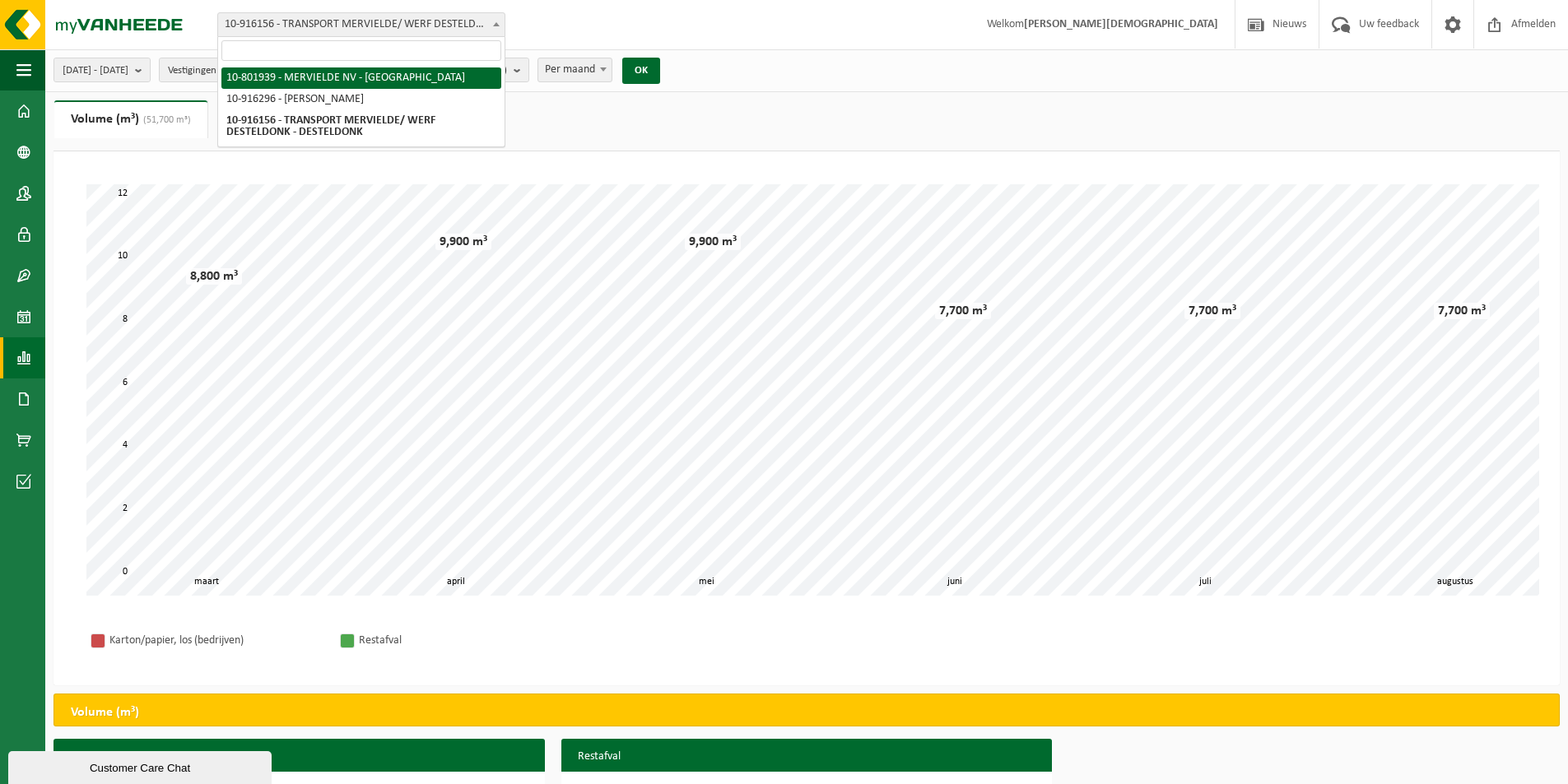
select select "40475"
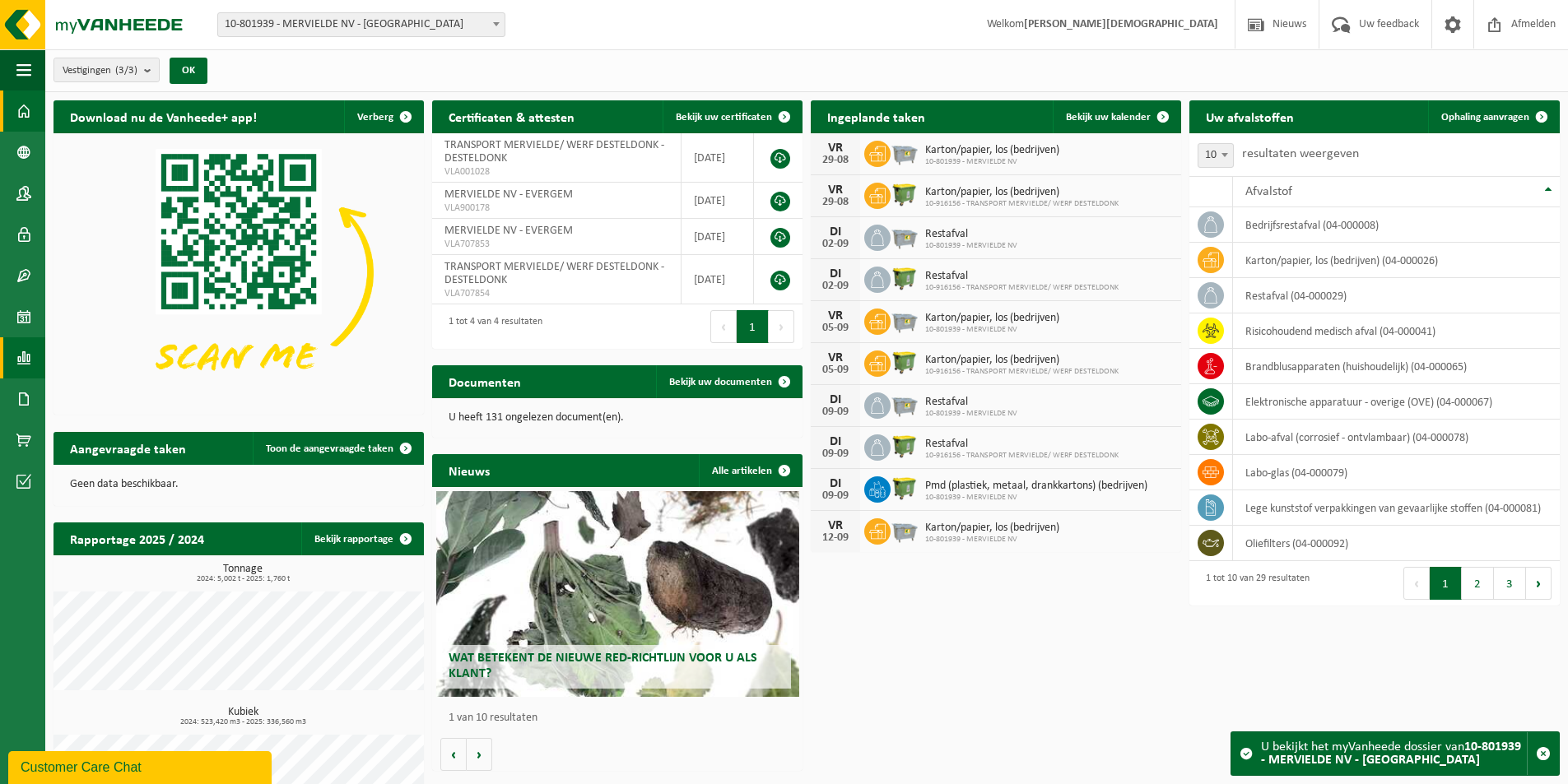
click at [25, 363] on span at bounding box center [23, 358] width 15 height 41
click at [79, 357] on link "In grafiekvorm" at bounding box center [119, 357] width 141 height 31
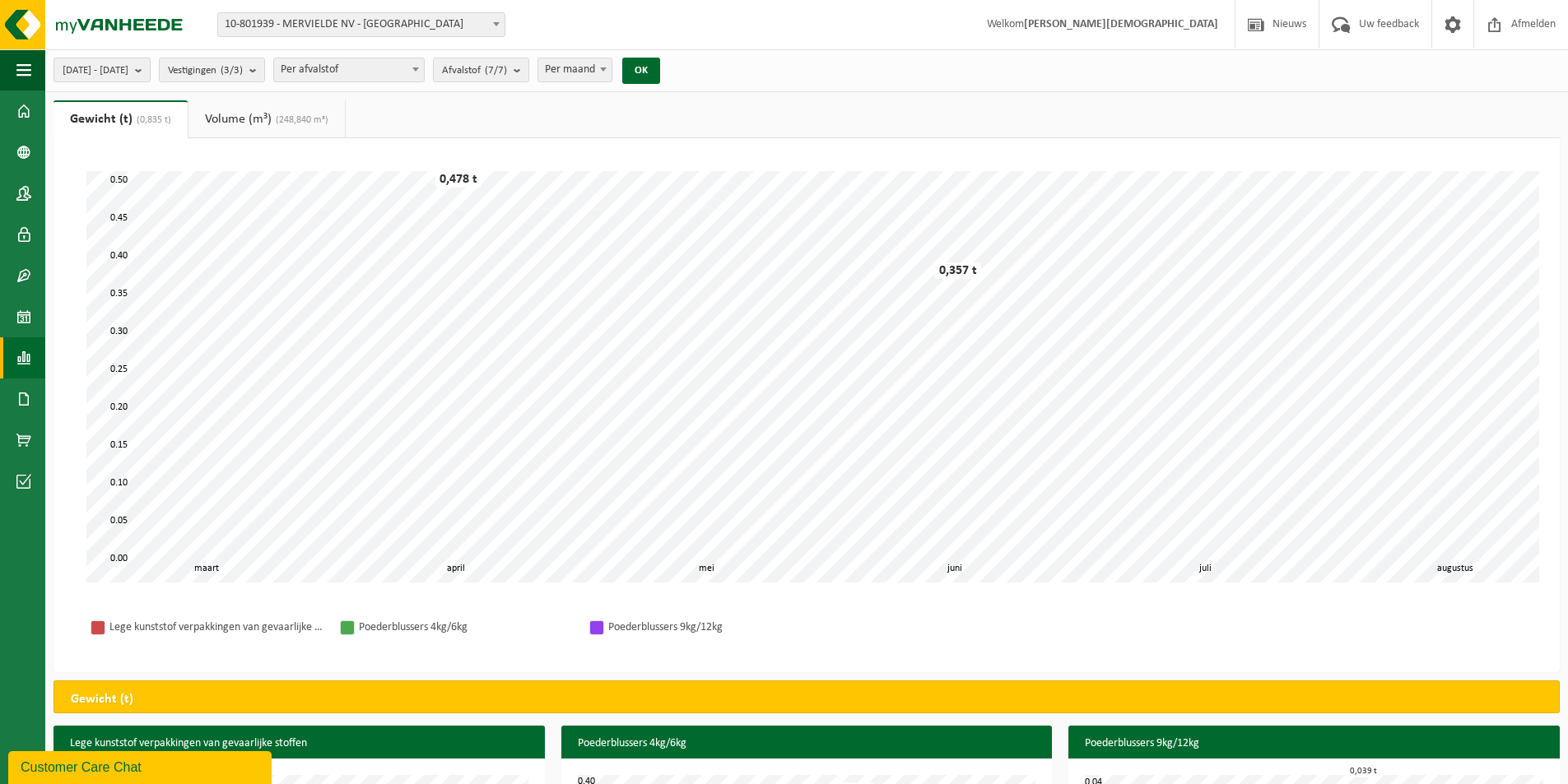
click at [150, 68] on b "submit" at bounding box center [142, 70] width 15 height 23
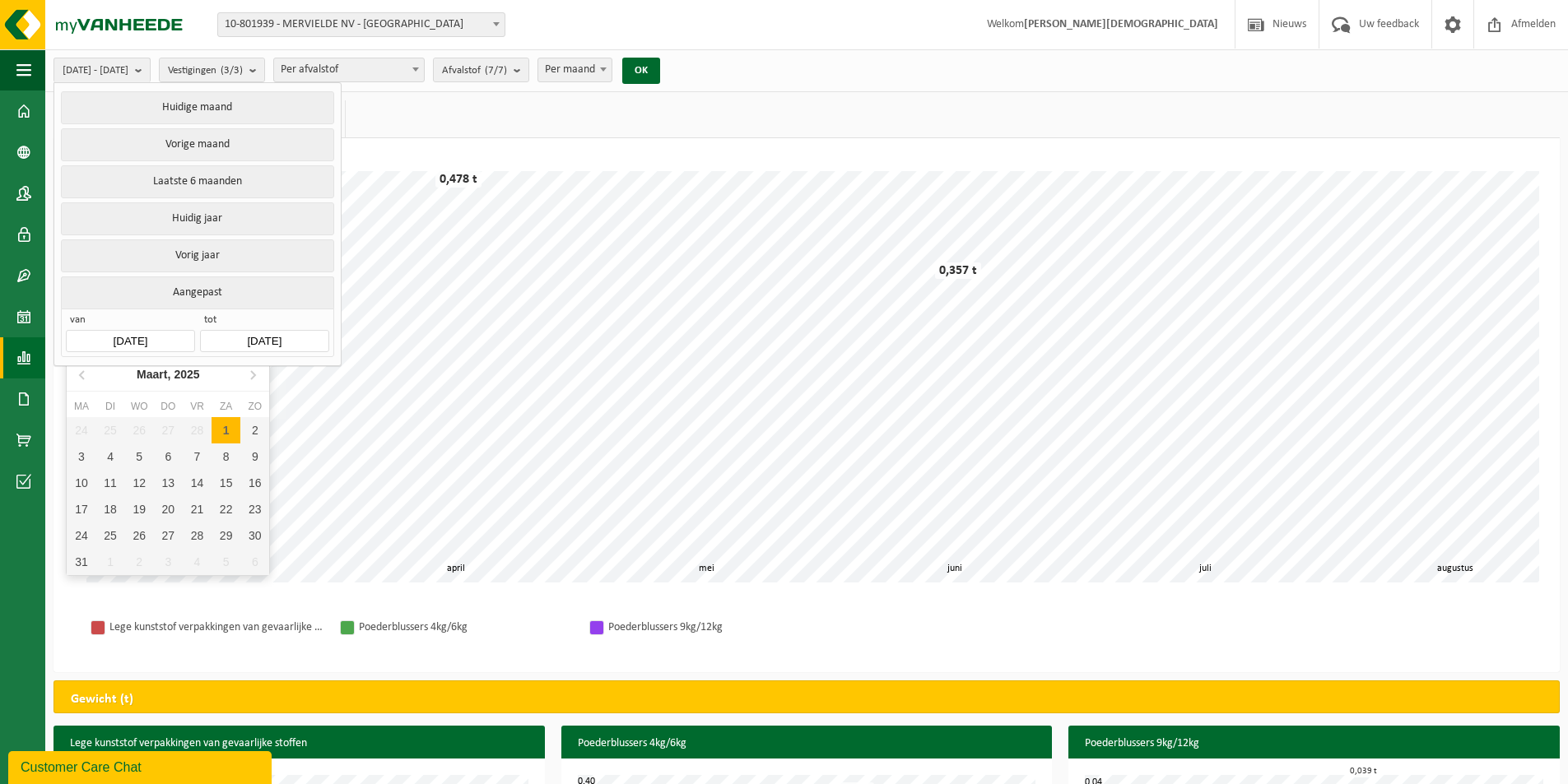
click at [137, 334] on input "[DATE]" at bounding box center [130, 341] width 128 height 22
click at [85, 376] on icon at bounding box center [84, 375] width 27 height 27
click at [140, 426] on div "1" at bounding box center [140, 431] width 28 height 27
type input "2025-01-01"
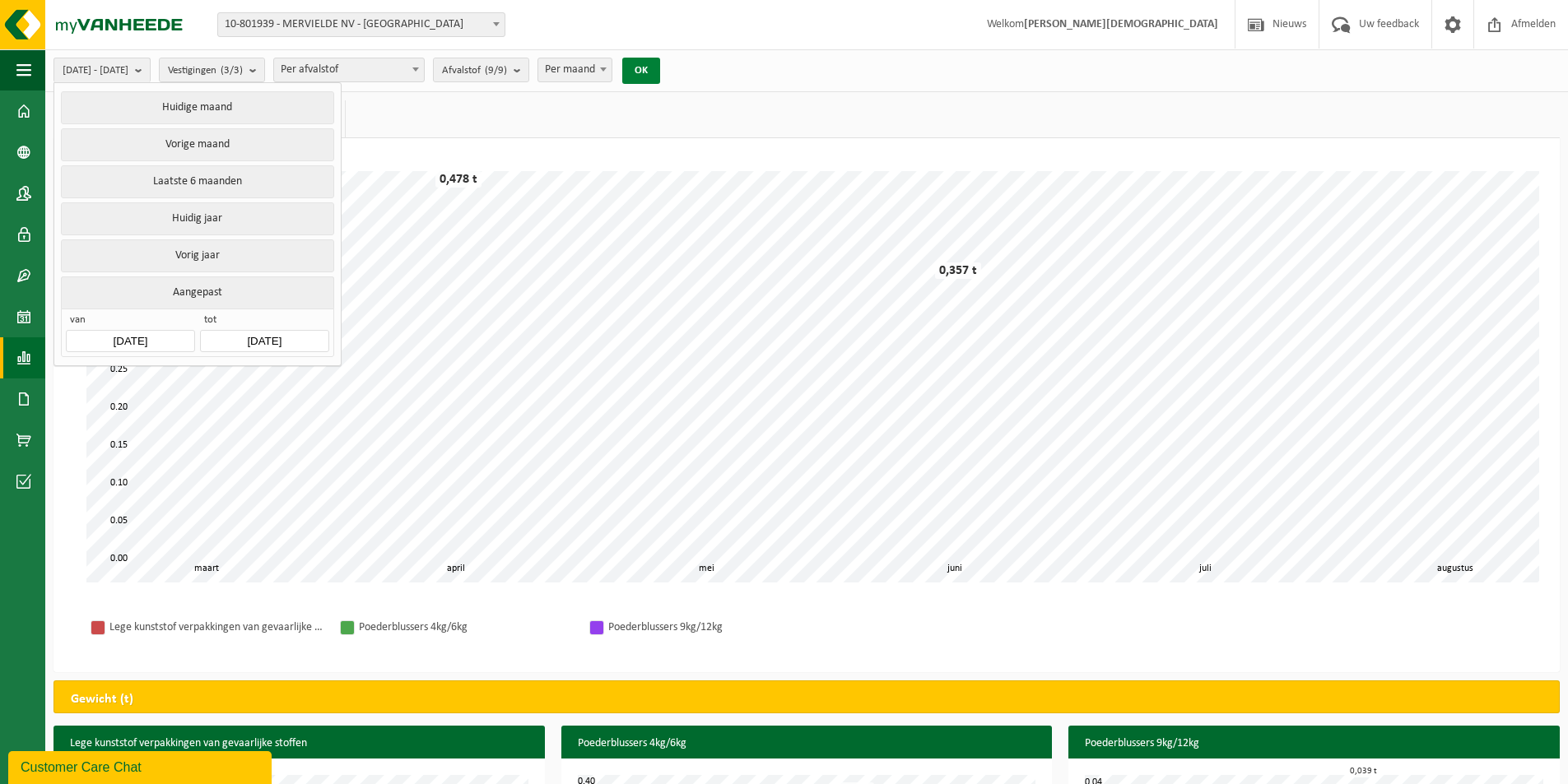
click at [660, 68] on button "OK" at bounding box center [641, 71] width 38 height 27
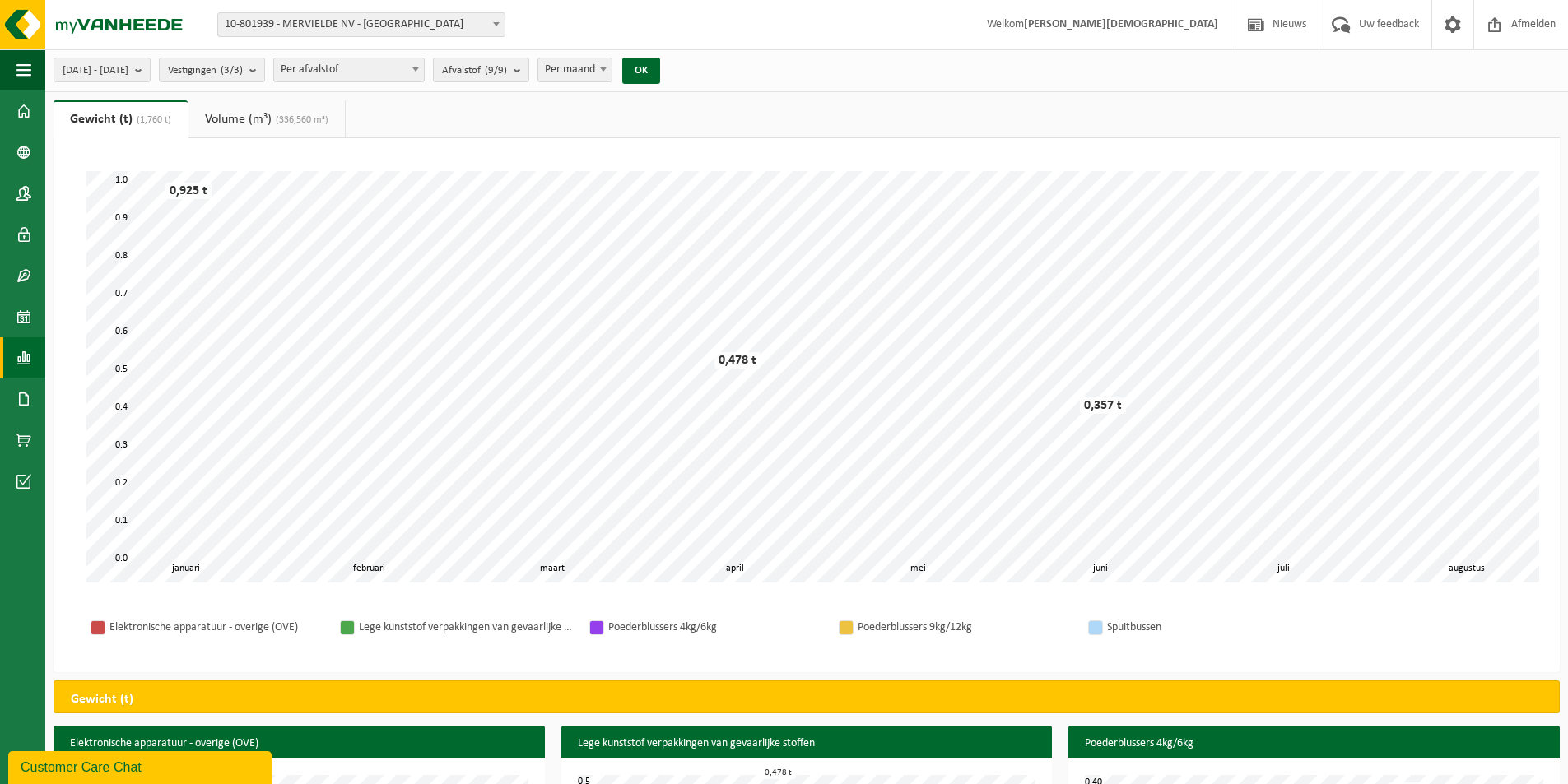
click at [252, 115] on link "Volume (m³) (336,560 m³)" at bounding box center [267, 119] width 157 height 38
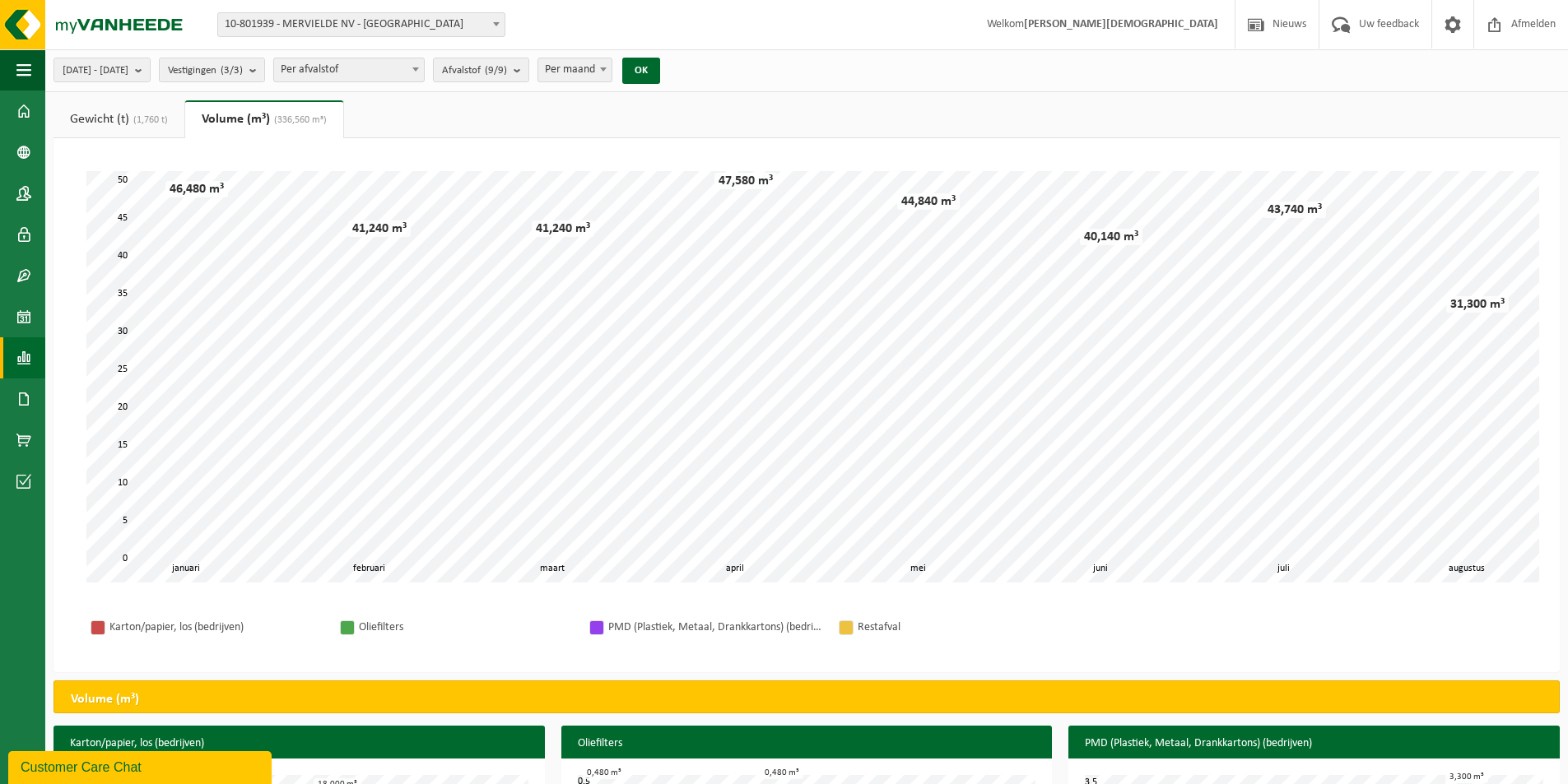
click at [115, 110] on link "Gewicht (t) (1,760 t)" at bounding box center [118, 119] width 131 height 38
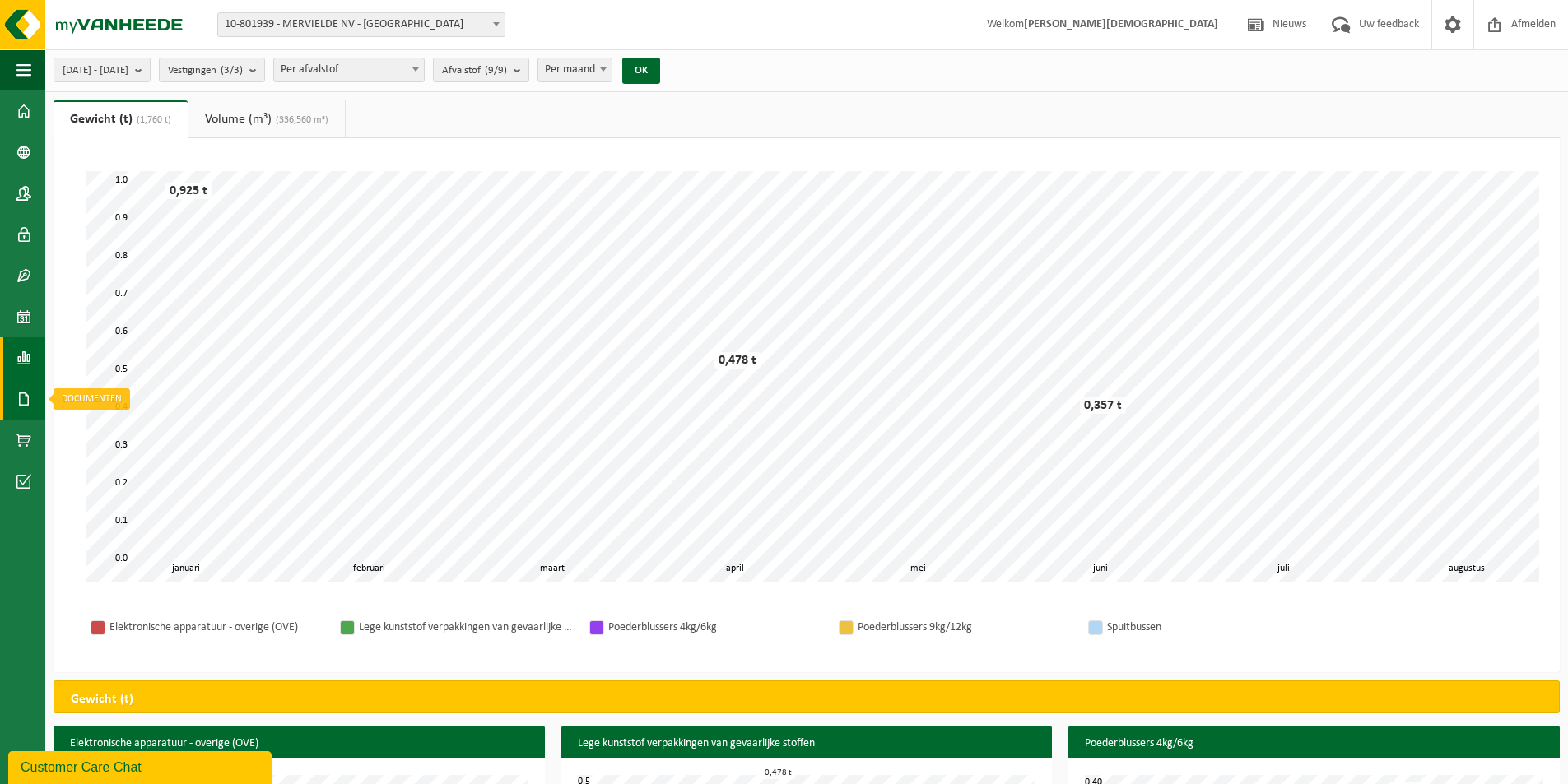
click at [18, 397] on span at bounding box center [23, 399] width 15 height 41
click at [108, 426] on span "Documenten" at bounding box center [125, 434] width 61 height 31
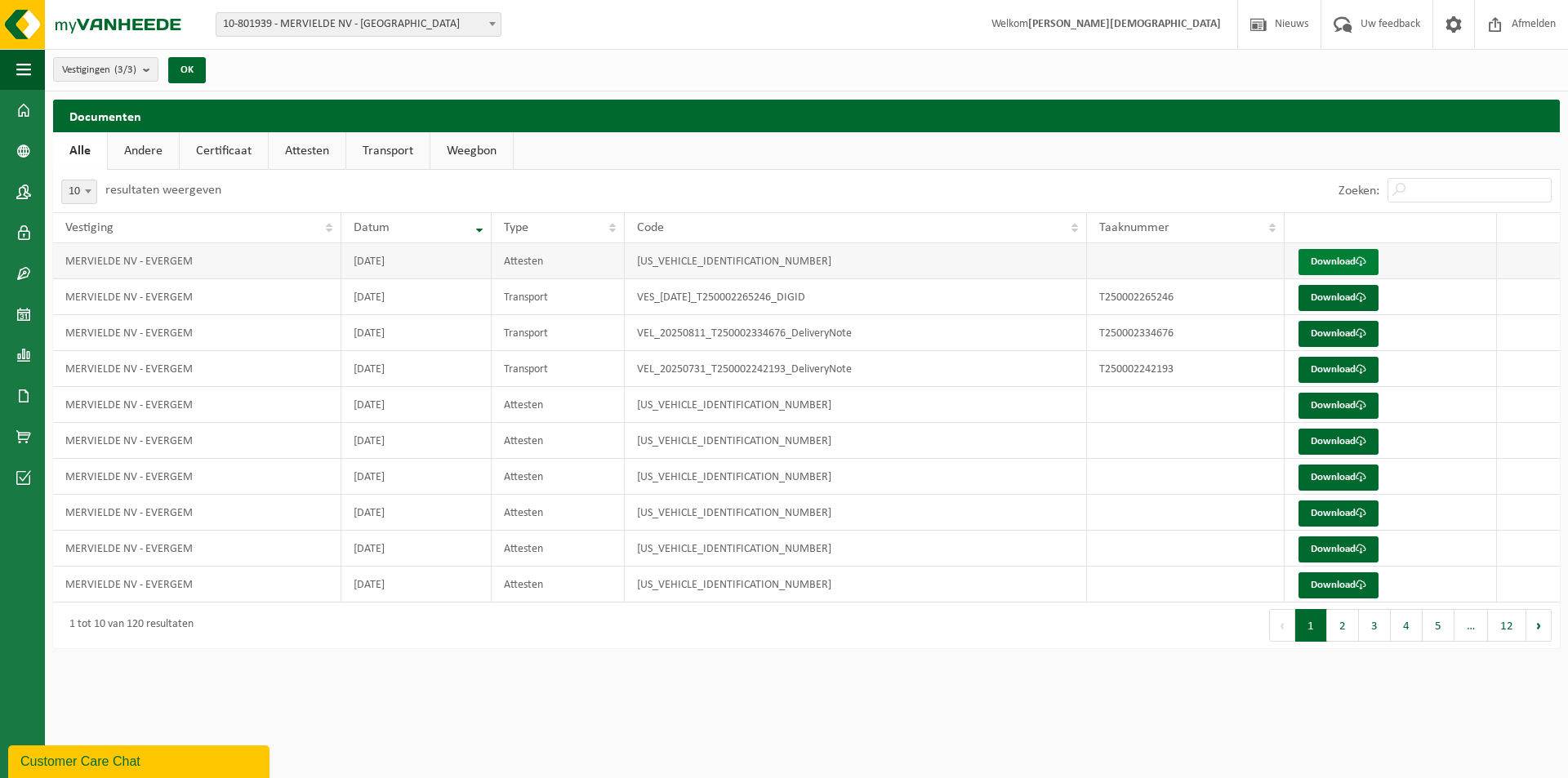
click at [1366, 259] on span at bounding box center [1361, 261] width 11 height 11
click at [298, 147] on link "Attesten" at bounding box center [306, 151] width 77 height 38
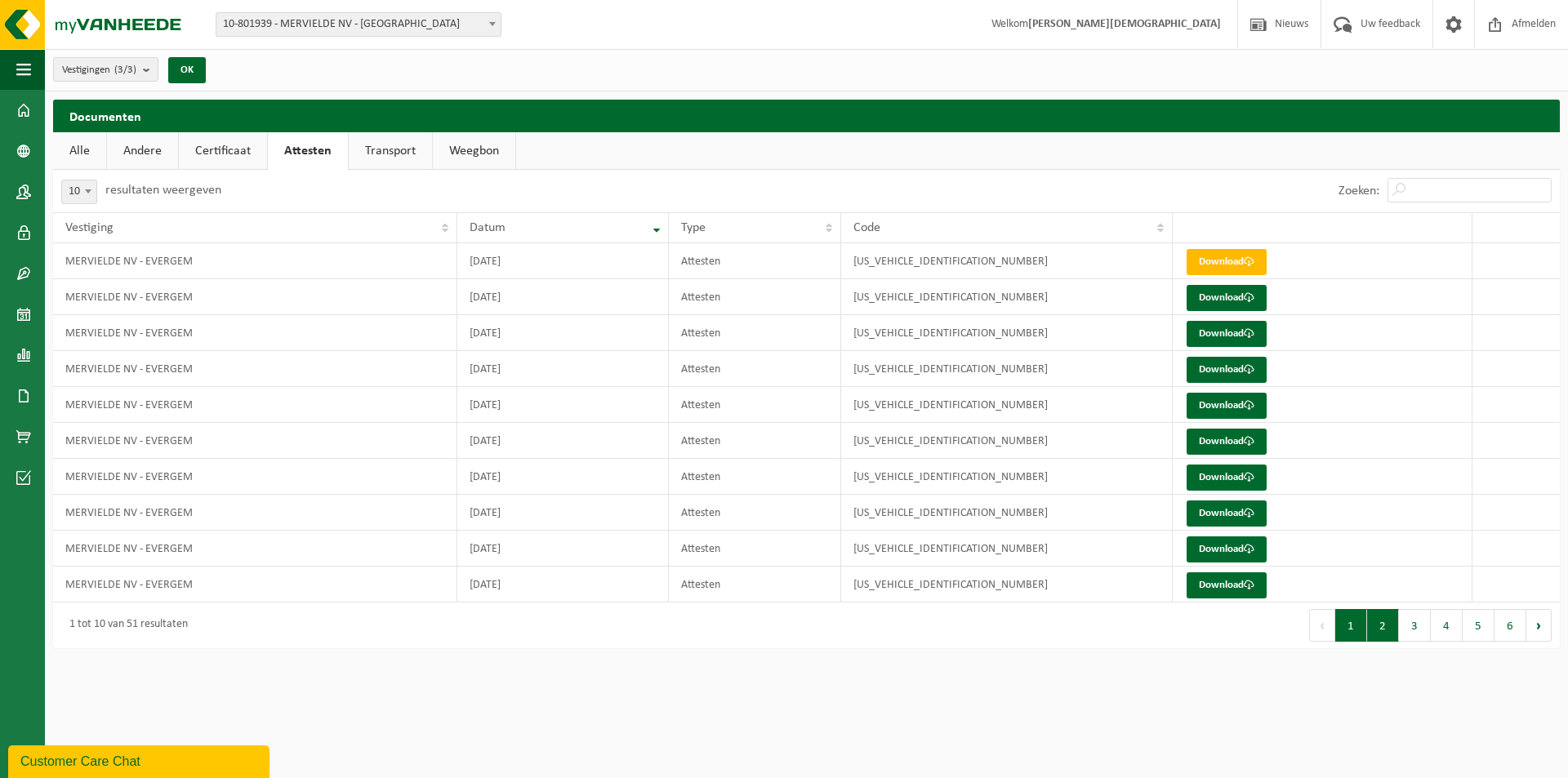
click at [1380, 623] on button "2" at bounding box center [1383, 625] width 32 height 33
click at [1239, 431] on link "Download" at bounding box center [1226, 442] width 80 height 26
click at [1222, 400] on link "Download" at bounding box center [1226, 406] width 80 height 26
click at [1231, 363] on link "Download" at bounding box center [1226, 370] width 80 height 26
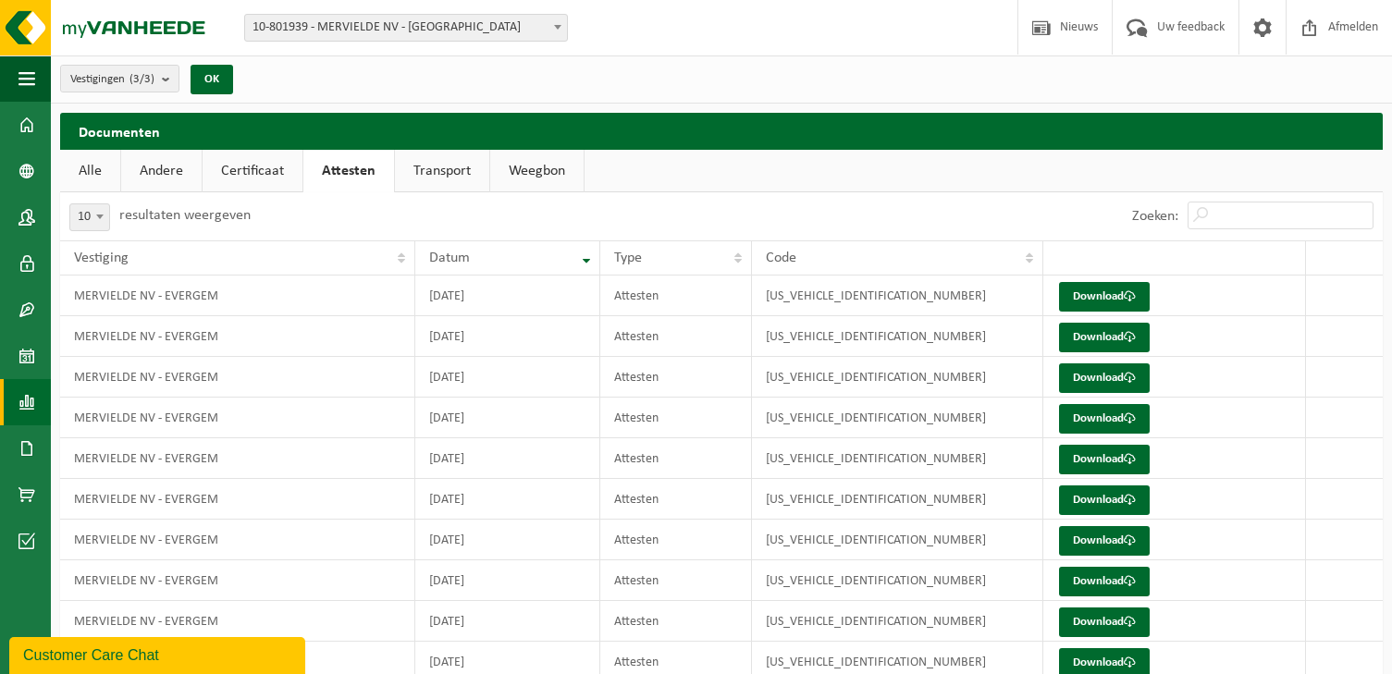
click at [29, 396] on span at bounding box center [26, 402] width 17 height 46
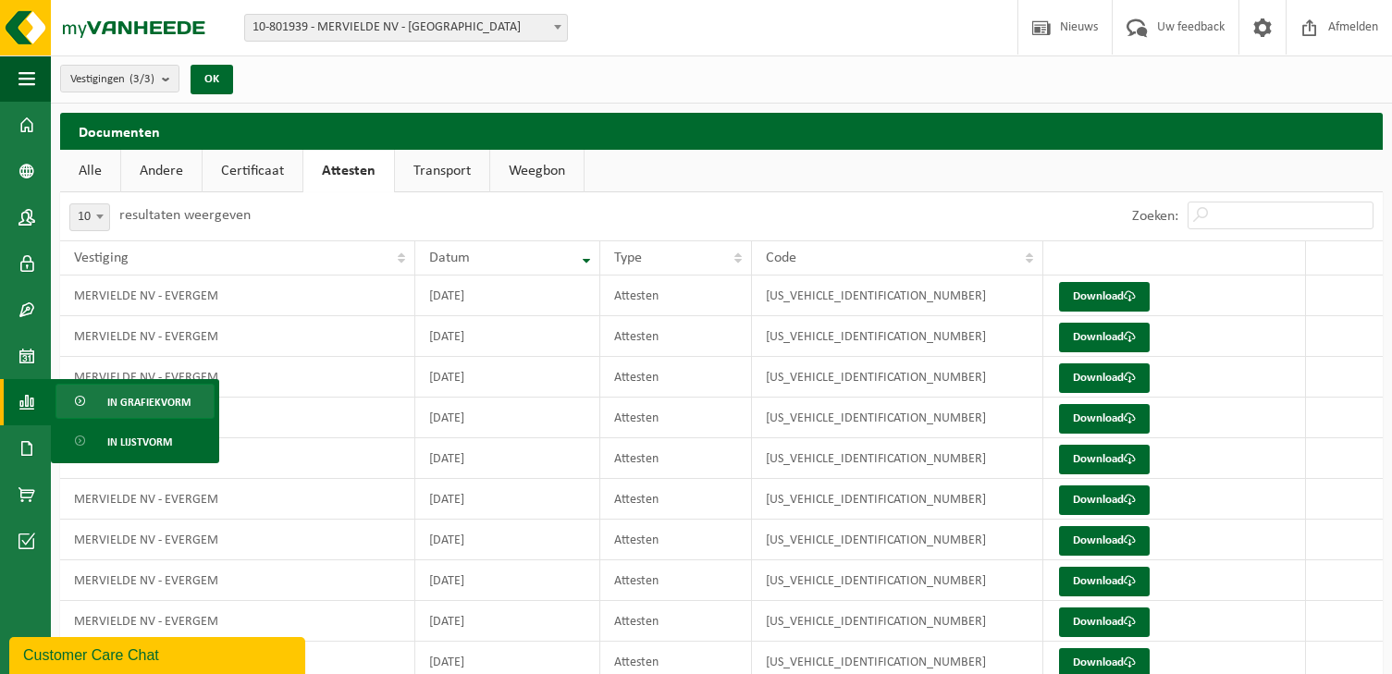
click at [140, 402] on span "In grafiekvorm" at bounding box center [148, 402] width 83 height 35
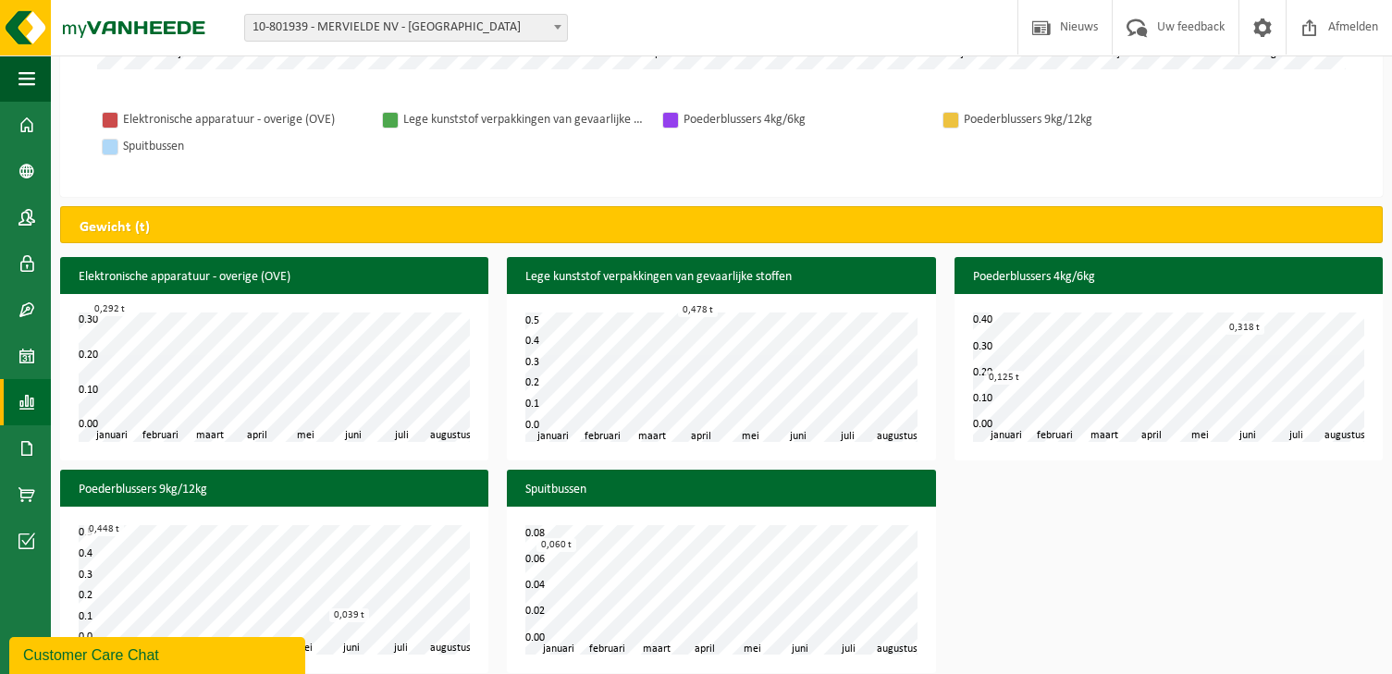
scroll to position [602, 0]
